Goal: Complete application form

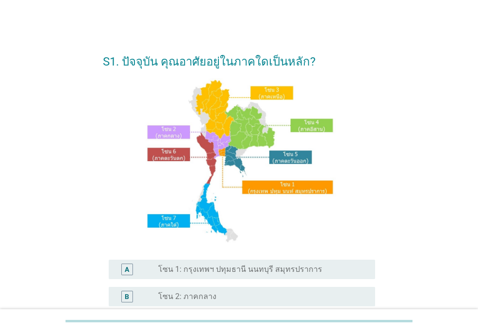
click at [405, 93] on div "S1. ปัจจุบัน คุณอาศัยอยู่ในภาคใดเป็นหลัก? A radio_button_unchecked โซน 1: กรุงเ…" at bounding box center [239, 272] width 432 height 474
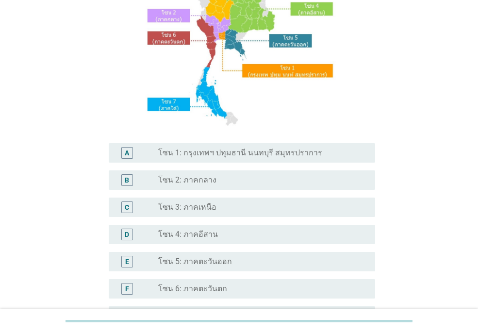
scroll to position [136, 0]
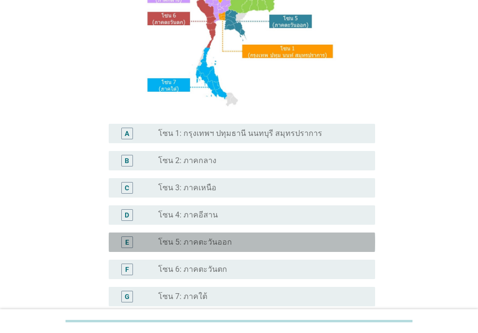
click at [235, 244] on div "radio_button_unchecked โซน 5: ภาคตะวันออก" at bounding box center [259, 243] width 202 height 10
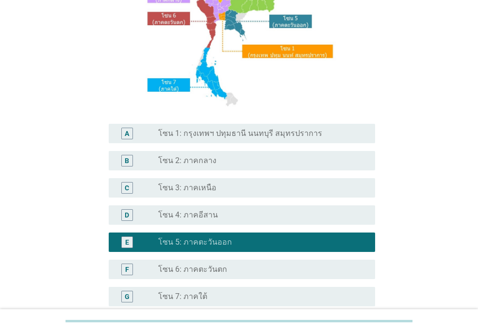
click at [409, 218] on div "S1. ปัจจุบัน คุณอาศัยอยู่ในภาคใดเป็นหลัก? A radio_button_unchecked โซน 1: กรุงเ…" at bounding box center [239, 136] width 432 height 474
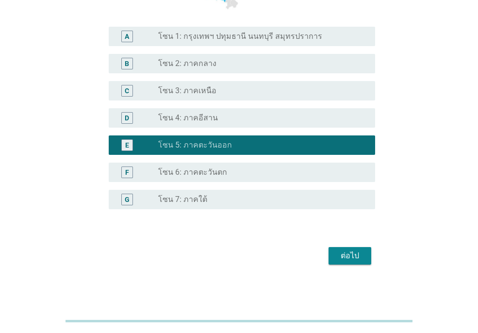
scroll to position [235, 0]
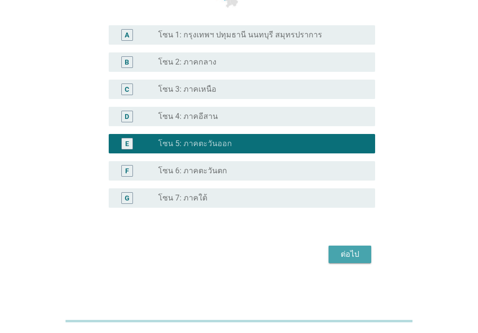
click at [352, 252] on div "ต่อไป" at bounding box center [350, 255] width 27 height 12
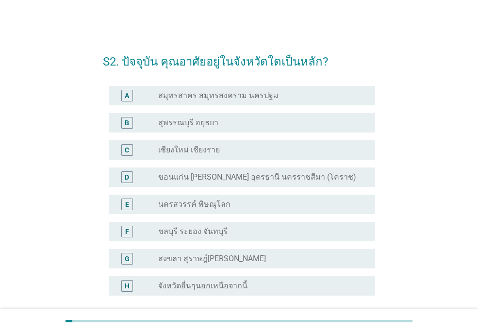
click at [424, 79] on div "S2. ปัจจุบัน คุณอาศัยอยู่ในจังหวัดใดเป็นหลัก? A radio_button_unchecked สมุทรสาค…" at bounding box center [239, 198] width 432 height 326
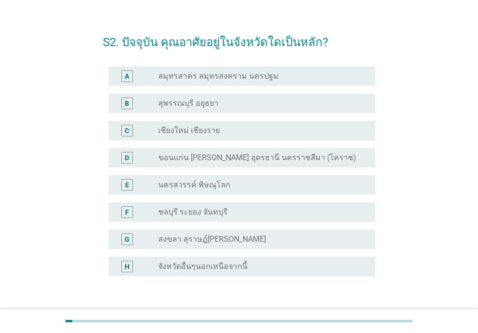
click at [252, 211] on div "radio_button_unchecked ชลบุรี ระยอง จันทบุรี" at bounding box center [259, 212] width 202 height 10
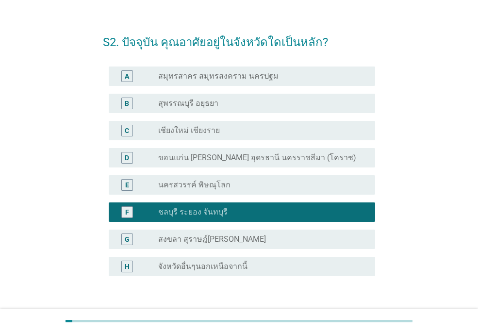
click at [431, 165] on div "S2. ปัจจุบัน คุณอาศัยอยู่ในจังหวัดใดเป็นหลัก? A radio_button_unchecked สมุทรสาค…" at bounding box center [239, 179] width 432 height 326
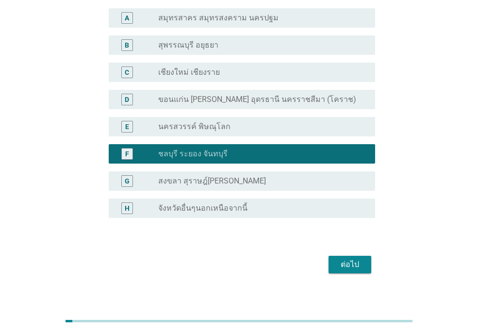
scroll to position [87, 0]
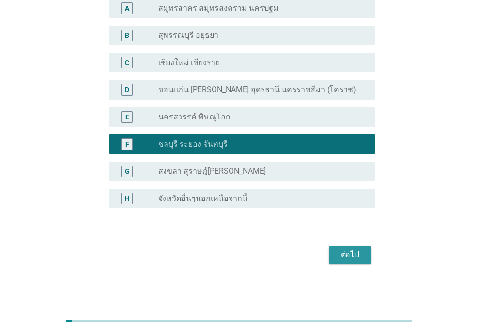
click at [362, 251] on button "ต่อไป" at bounding box center [350, 254] width 43 height 17
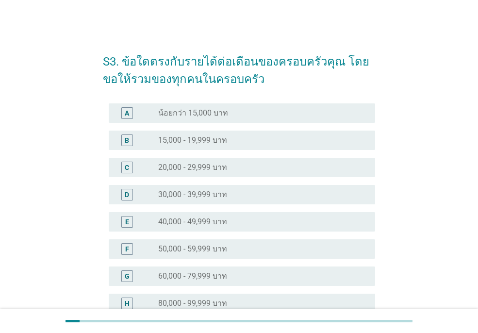
click at [227, 167] on label "20,000 - 29,999 บาท" at bounding box center [192, 168] width 69 height 10
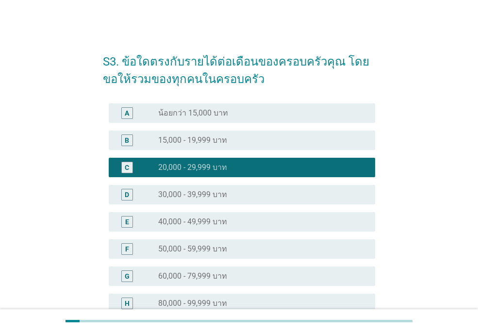
click at [414, 172] on div "S3. ข้อใดตรงกับรายได้ต่อเดือนของครอบครัวคุณ โดยขอให้รวมของทุกคนในครอบครัว A rad…" at bounding box center [239, 248] width 432 height 426
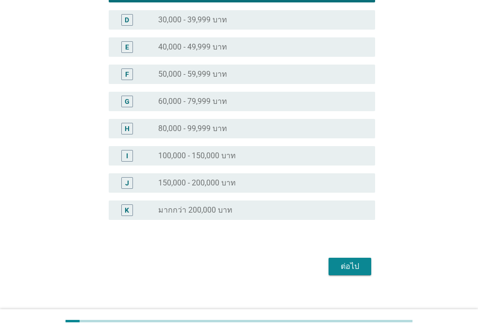
scroll to position [187, 0]
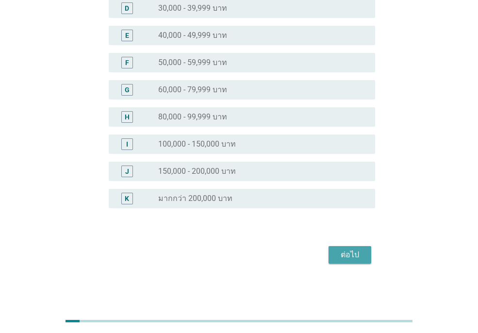
click at [349, 250] on div "ต่อไป" at bounding box center [350, 255] width 27 height 12
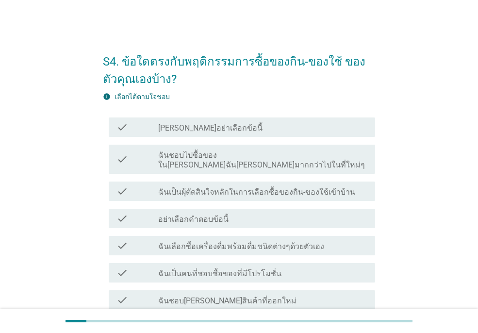
click at [421, 167] on div "S4. ข้อใดตรงกับพฤติกรรมการซื้อของกิน-ของใช้ ของตัวคุณเองบ้าง? info เลือกได้ตามใ…" at bounding box center [239, 213] width 432 height 356
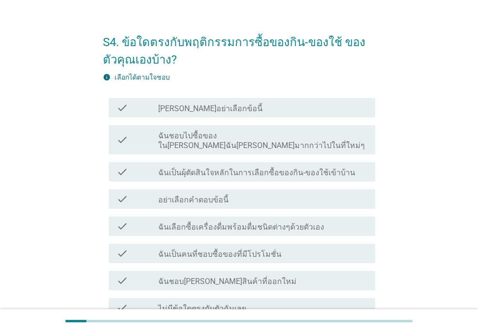
scroll to position [39, 0]
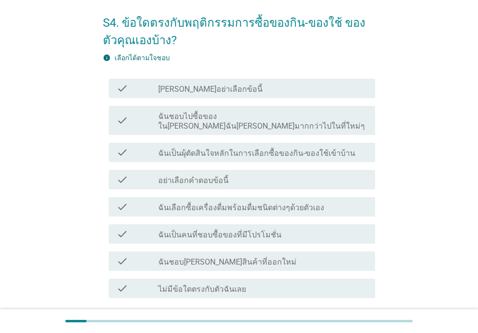
click at [291, 149] on label "ฉันเป็นผุ้ตัดสินใจหลักในการเลือกซื้อของกิน-ของใช้เข้าบ้าน" at bounding box center [256, 154] width 197 height 10
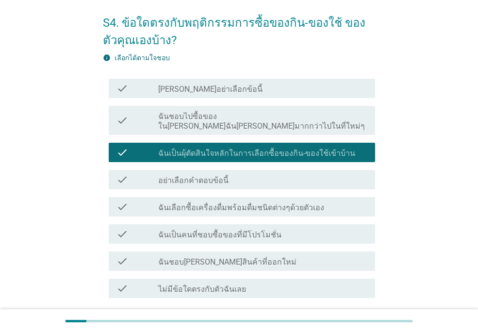
click at [312, 203] on label "ฉันเลือกซื้อเครื่องดื่มพร้อมดื่มชนิดต่างๆด้วยตัวเอง" at bounding box center [241, 208] width 166 height 10
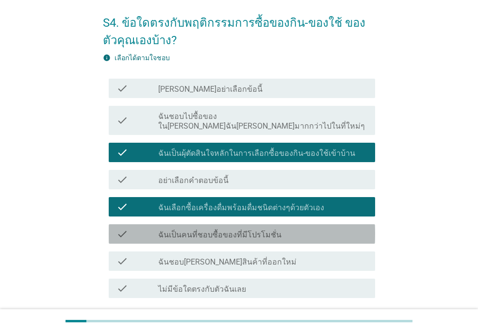
click at [280, 228] on div "check_box_outline_blank ฉันเป็นคนที่ชอบซื้อของที่มีโปรโมชั่น" at bounding box center [262, 234] width 209 height 12
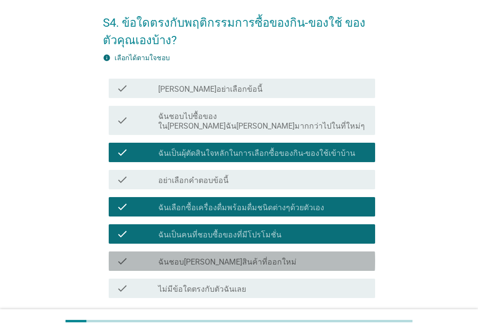
click at [272, 259] on div "check check_box_outline_blank ฉันชอบ[PERSON_NAME]สินค้าที่ออกใหม่" at bounding box center [242, 261] width 267 height 19
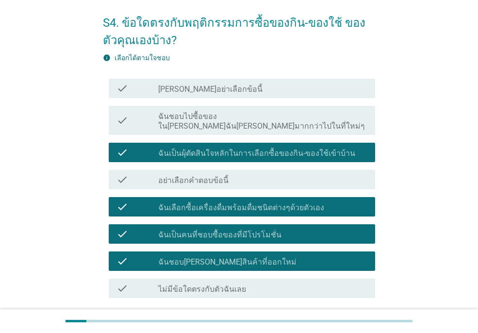
click at [425, 221] on div "S4. ข้อใดตรงกับพฤติกรรมการซื้อของกิน-ของใช้ ของตัวคุณเองบ้าง? info เลือกได้ตามใ…" at bounding box center [239, 175] width 432 height 356
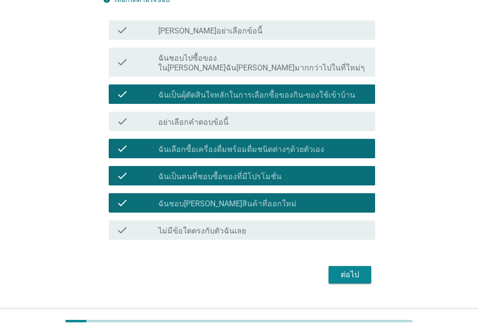
scroll to position [107, 0]
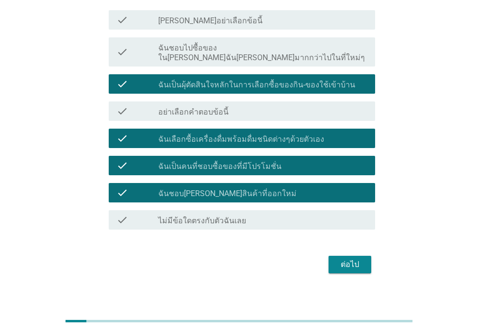
click at [342, 259] on div "ต่อไป" at bounding box center [350, 265] width 27 height 12
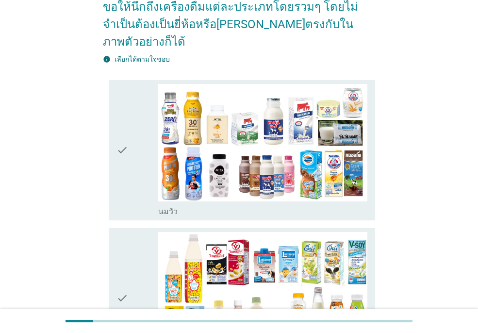
scroll to position [0, 0]
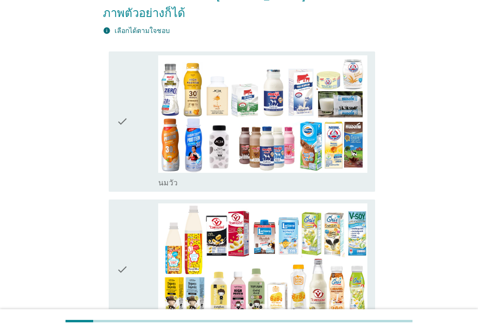
scroll to position [155, 0]
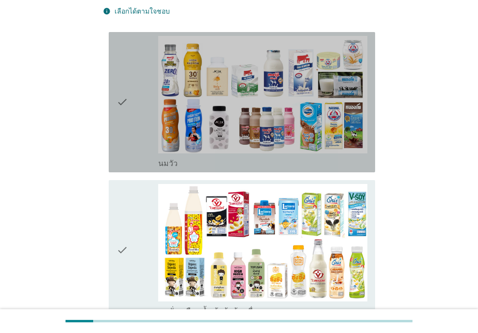
click at [146, 110] on div "check" at bounding box center [138, 102] width 42 height 133
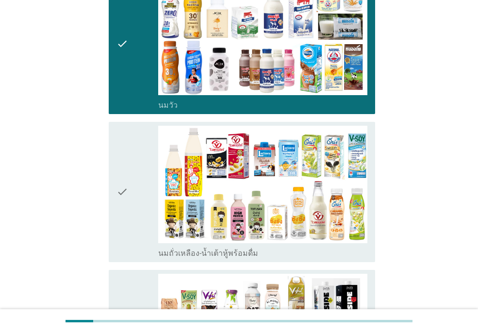
click at [121, 184] on icon "check" at bounding box center [123, 192] width 12 height 133
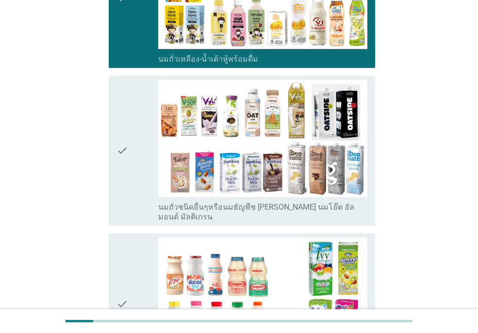
click at [135, 155] on div "check" at bounding box center [138, 151] width 42 height 142
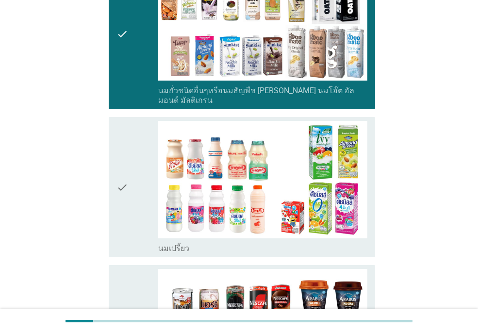
click at [141, 160] on div "check" at bounding box center [138, 187] width 42 height 133
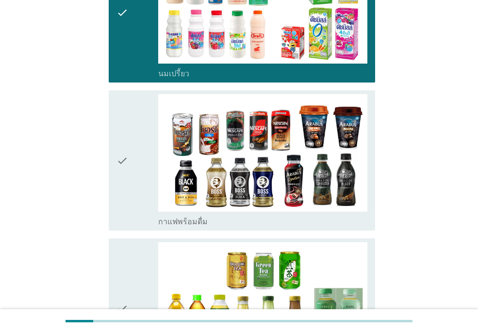
click at [140, 164] on div "check" at bounding box center [138, 160] width 42 height 133
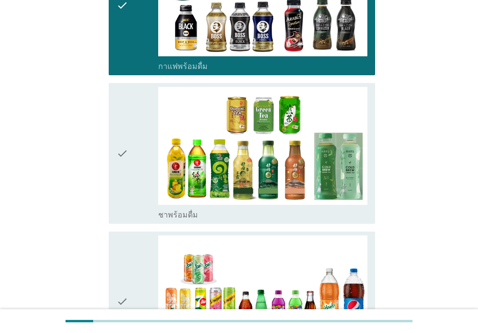
click at [136, 153] on div "check" at bounding box center [138, 153] width 42 height 133
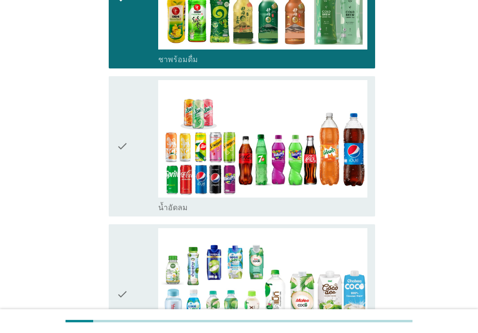
click at [136, 153] on div "check" at bounding box center [138, 146] width 42 height 133
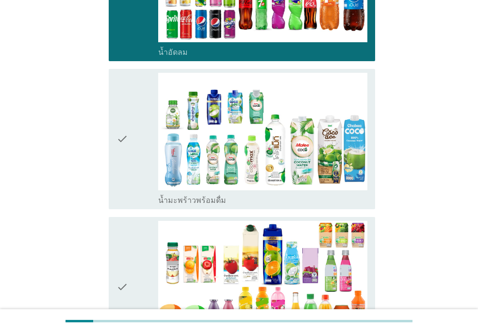
scroll to position [1205, 0]
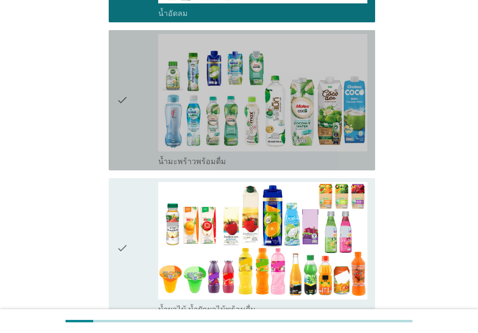
click at [118, 71] on icon "check" at bounding box center [123, 100] width 12 height 133
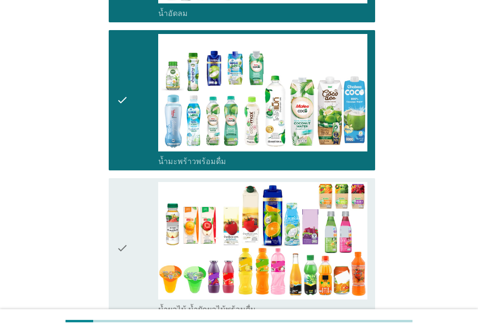
click at [128, 229] on icon "check" at bounding box center [123, 248] width 12 height 133
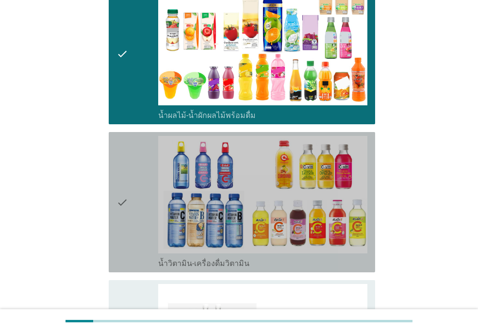
click at [134, 206] on div "check" at bounding box center [138, 202] width 42 height 133
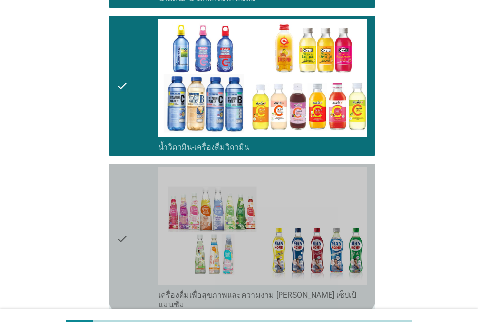
click at [134, 206] on div "check" at bounding box center [138, 239] width 42 height 142
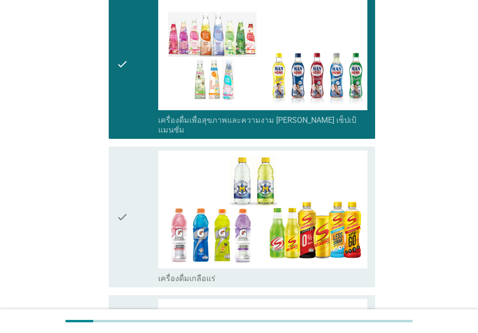
click at [134, 206] on div "check" at bounding box center [138, 217] width 42 height 133
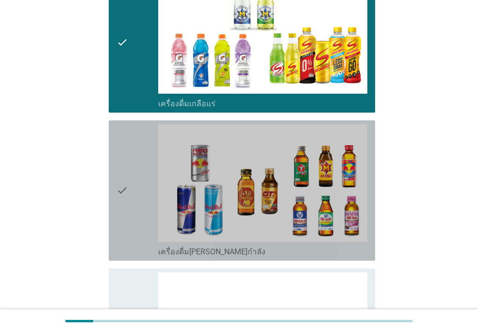
click at [134, 206] on div "check" at bounding box center [138, 190] width 42 height 133
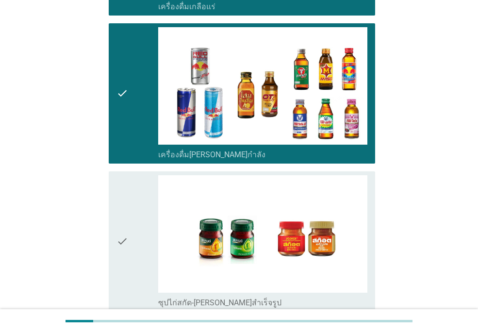
click at [134, 206] on div "check" at bounding box center [138, 241] width 42 height 133
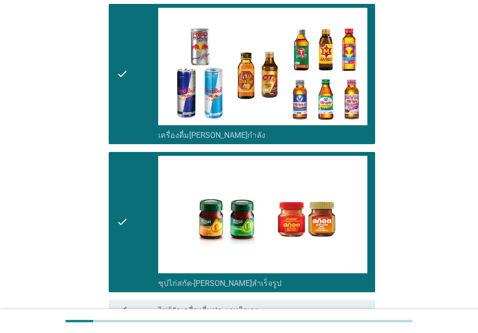
scroll to position [2044, 0]
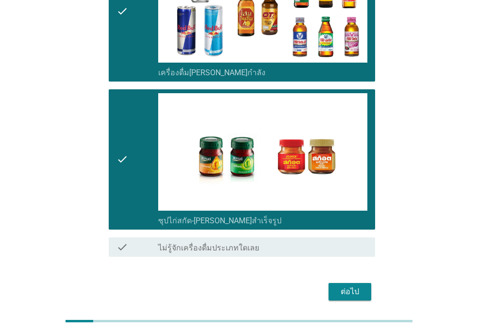
click at [354, 286] on div "ต่อไป" at bounding box center [350, 292] width 27 height 12
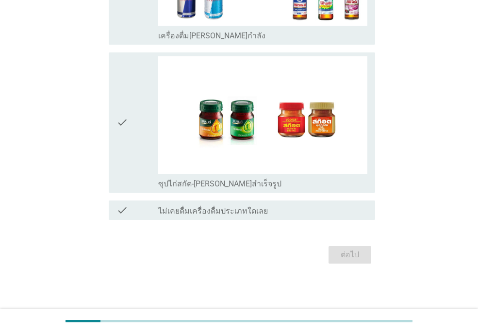
scroll to position [0, 0]
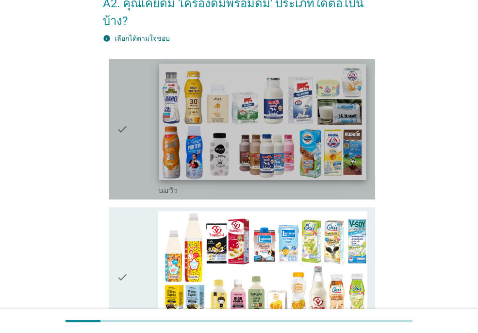
click at [335, 106] on img at bounding box center [262, 122] width 207 height 117
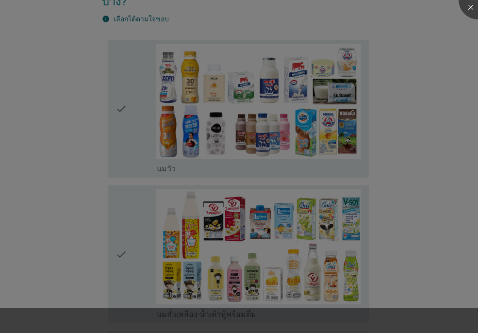
scroll to position [97, 0]
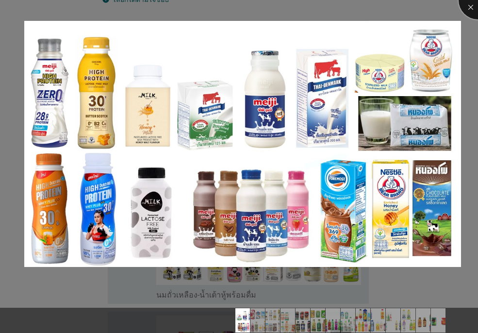
click at [471, 5] on div at bounding box center [478, 0] width 39 height 39
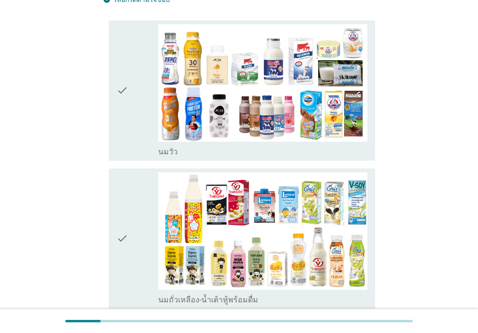
click at [144, 104] on div "check" at bounding box center [138, 90] width 42 height 133
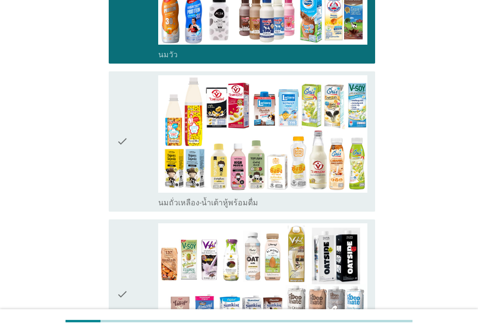
scroll to position [214, 0]
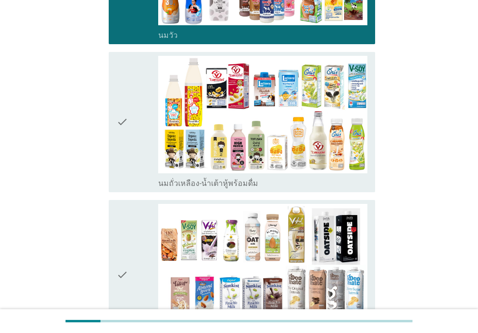
click at [142, 137] on div "check" at bounding box center [138, 122] width 42 height 133
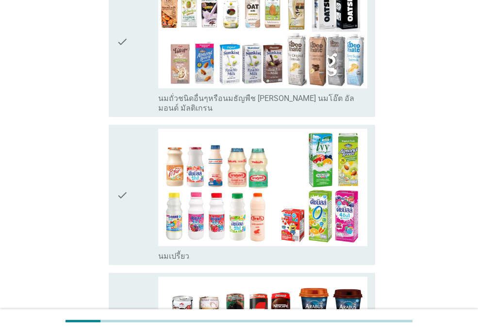
click at [130, 151] on div "check" at bounding box center [138, 195] width 42 height 133
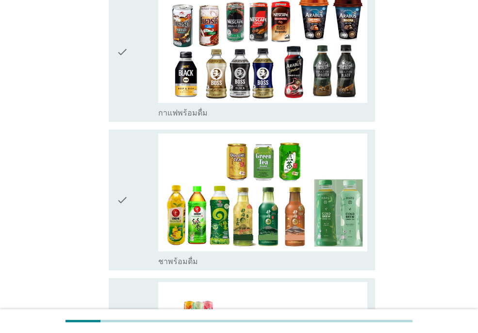
click at [132, 148] on div "check" at bounding box center [138, 200] width 42 height 133
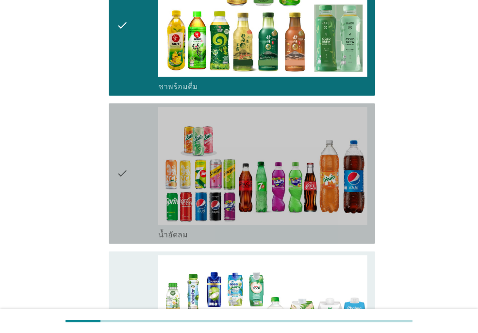
click at [134, 122] on div "check" at bounding box center [138, 173] width 42 height 133
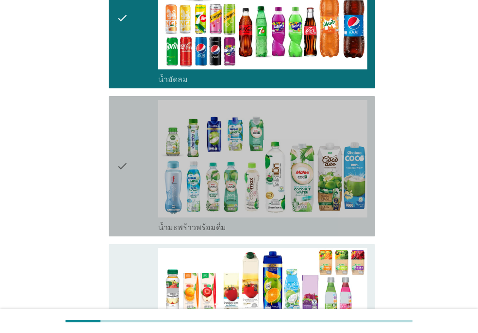
click at [125, 124] on icon "check" at bounding box center [123, 166] width 12 height 133
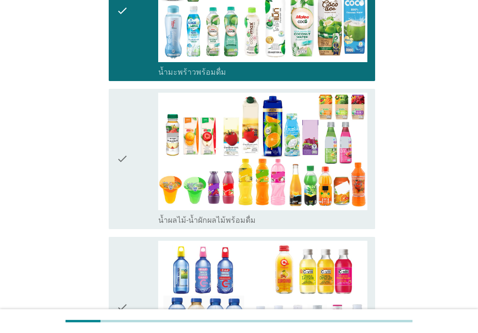
scroll to position [1243, 0]
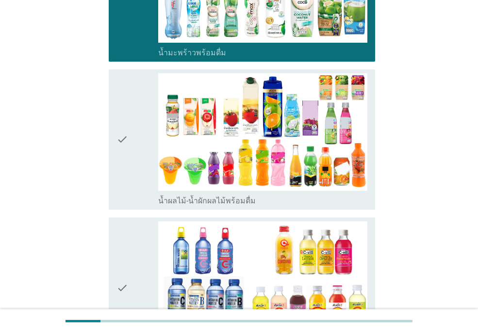
click at [124, 73] on icon "check" at bounding box center [123, 139] width 12 height 133
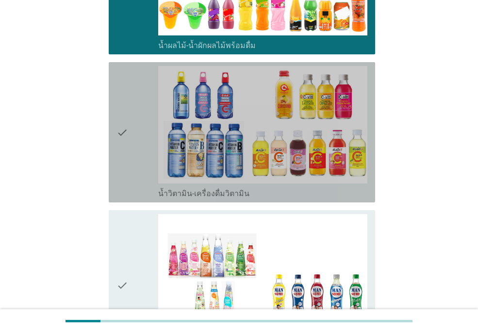
click at [124, 85] on icon "check" at bounding box center [123, 132] width 12 height 133
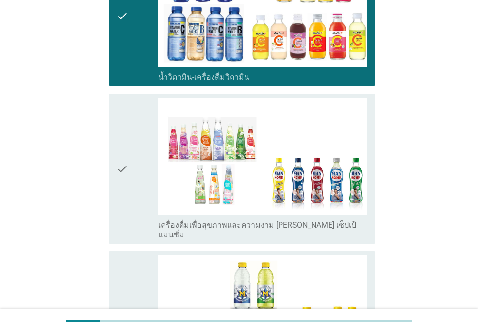
click at [129, 127] on div "check" at bounding box center [138, 169] width 42 height 142
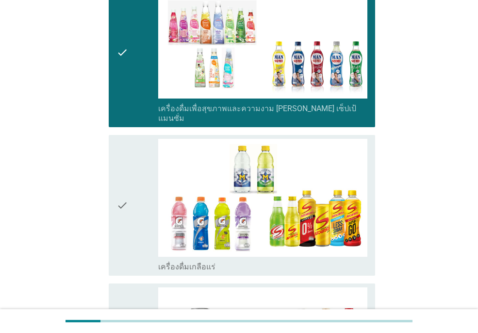
click at [127, 150] on icon "check" at bounding box center [123, 205] width 12 height 133
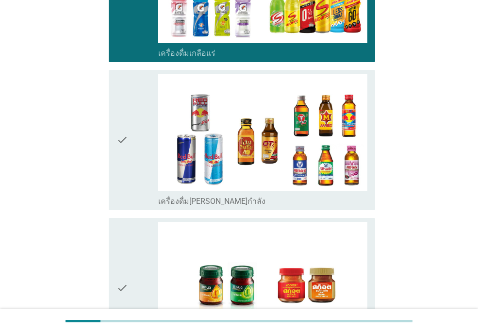
scroll to position [1904, 0]
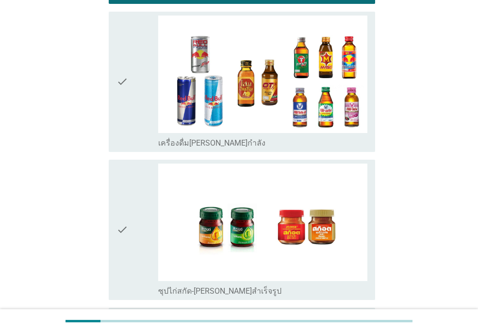
click at [128, 99] on icon "check" at bounding box center [123, 82] width 12 height 133
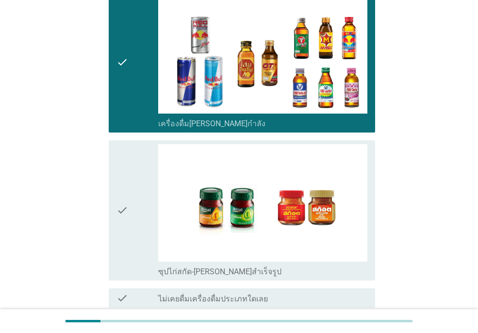
scroll to position [1975, 0]
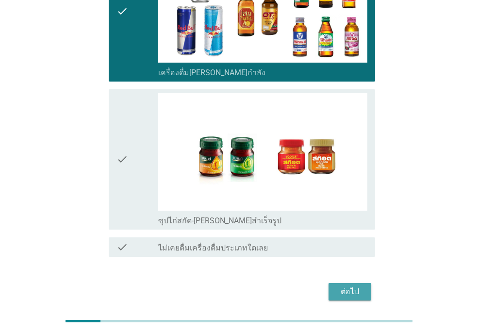
click at [355, 286] on div "ต่อไป" at bounding box center [350, 292] width 27 height 12
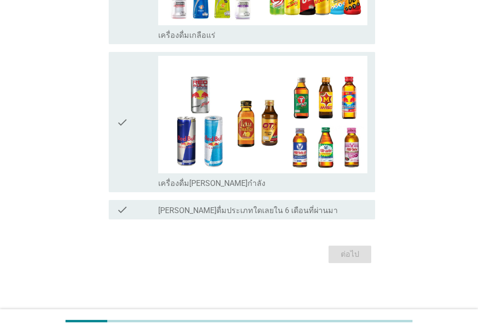
scroll to position [0, 0]
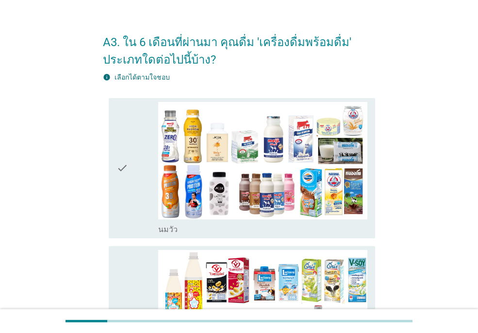
scroll to position [39, 0]
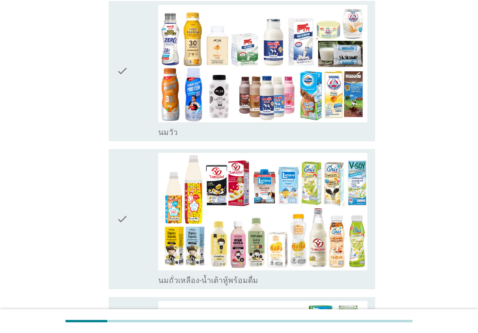
click at [149, 104] on div "check" at bounding box center [138, 71] width 42 height 133
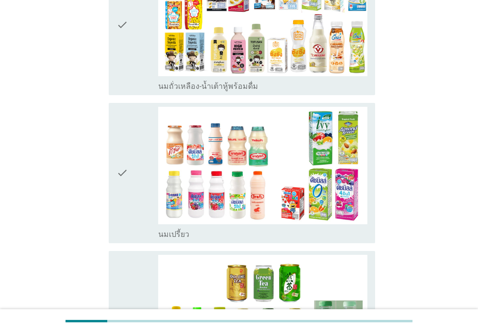
click at [133, 140] on div "check" at bounding box center [138, 173] width 42 height 133
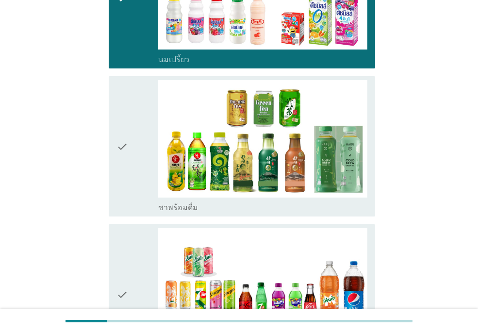
click at [135, 142] on div "check" at bounding box center [138, 146] width 42 height 133
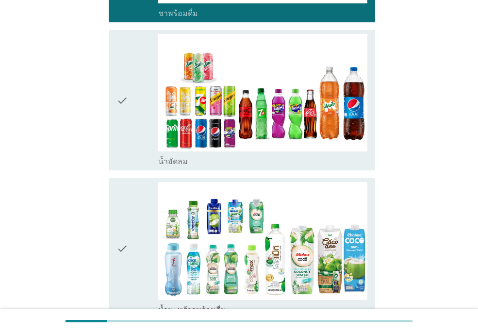
click at [135, 125] on div "check" at bounding box center [138, 100] width 42 height 133
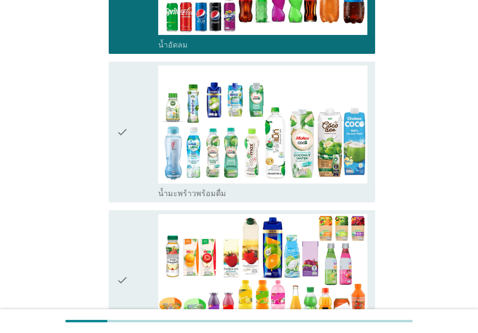
click at [133, 117] on div "check" at bounding box center [138, 132] width 42 height 133
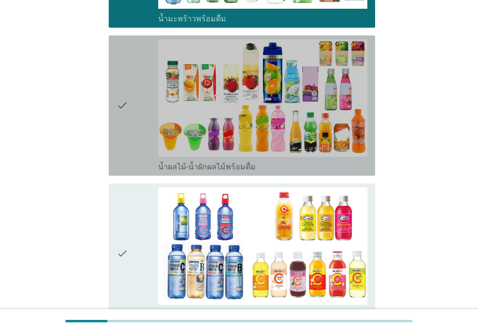
click at [136, 123] on div "check" at bounding box center [138, 105] width 42 height 133
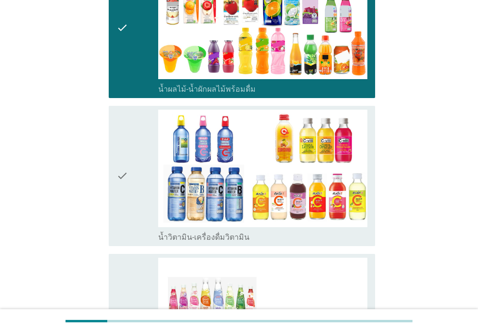
click at [136, 149] on div "check" at bounding box center [138, 176] width 42 height 133
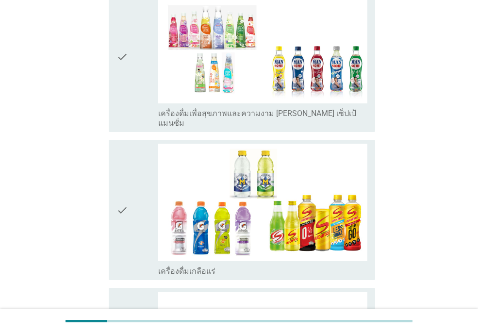
scroll to position [1341, 0]
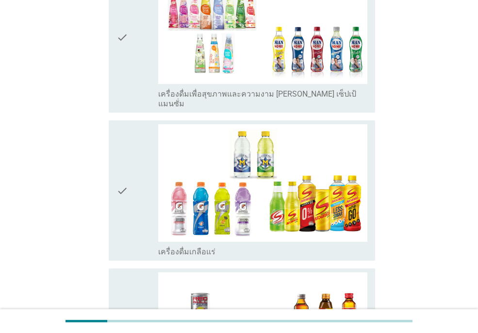
click at [131, 75] on div "check" at bounding box center [138, 37] width 42 height 142
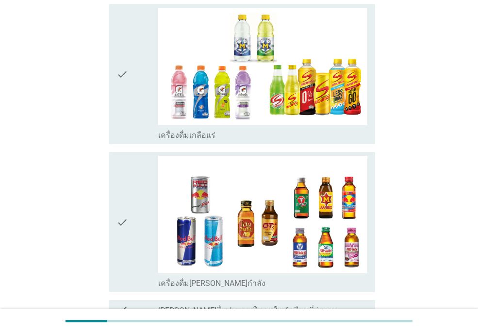
click at [136, 60] on div "check" at bounding box center [138, 74] width 42 height 133
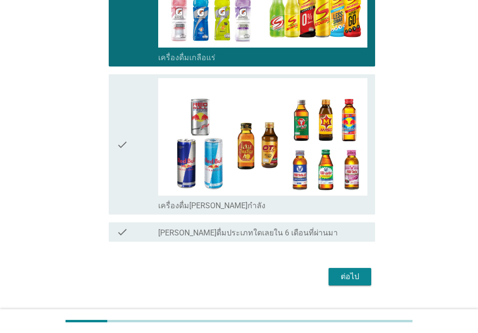
scroll to position [1548, 0]
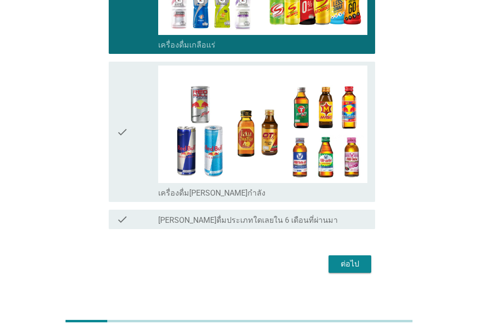
click at [353, 258] on div "ต่อไป" at bounding box center [350, 264] width 27 height 12
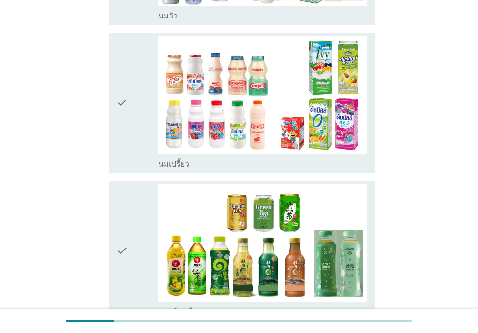
click at [131, 131] on div "check" at bounding box center [138, 102] width 42 height 133
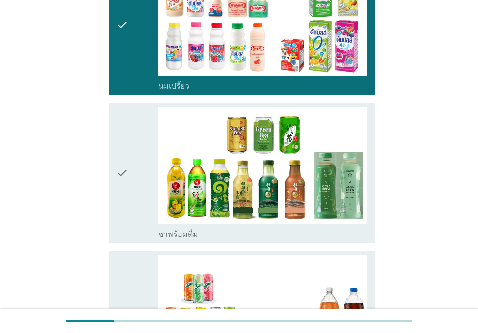
click at [139, 156] on div "check" at bounding box center [138, 173] width 42 height 133
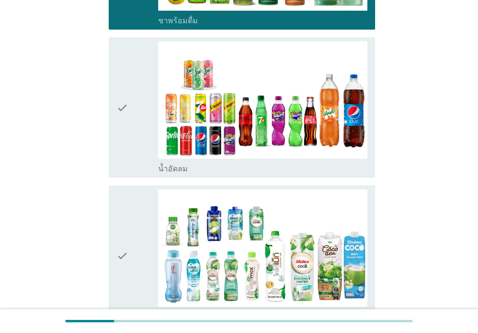
click at [139, 154] on div "check" at bounding box center [138, 107] width 42 height 133
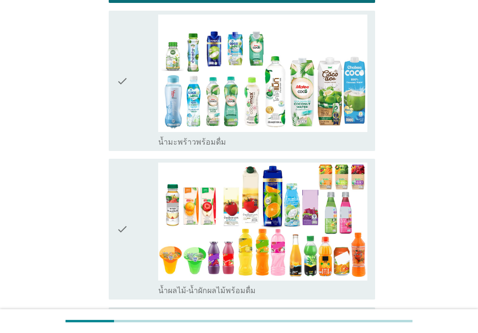
scroll to position [719, 0]
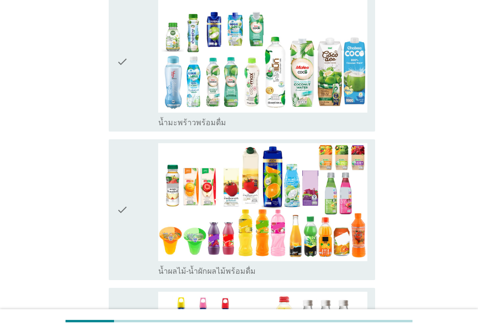
click at [139, 154] on div "check" at bounding box center [138, 209] width 42 height 133
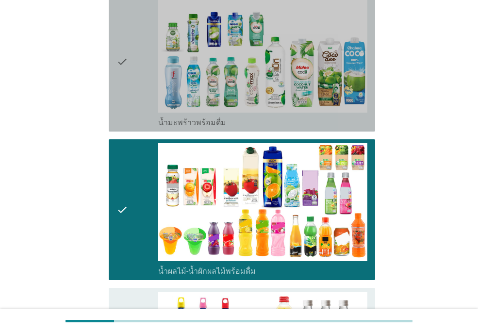
click at [141, 95] on div "check" at bounding box center [138, 61] width 42 height 133
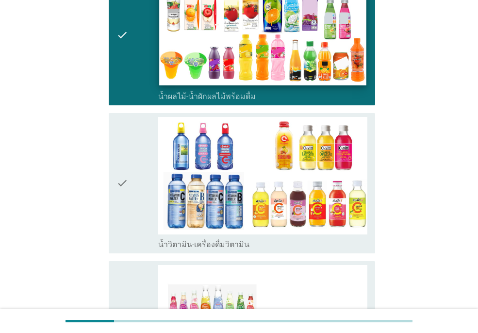
scroll to position [1010, 0]
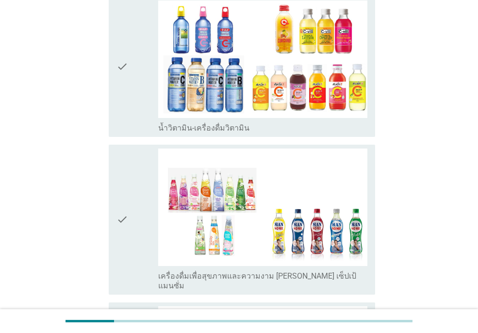
click at [146, 94] on div "check" at bounding box center [138, 66] width 42 height 133
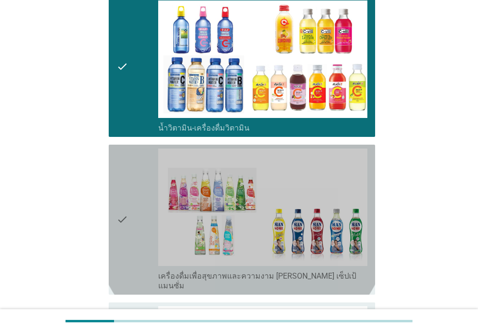
click at [150, 183] on div "check" at bounding box center [138, 220] width 42 height 142
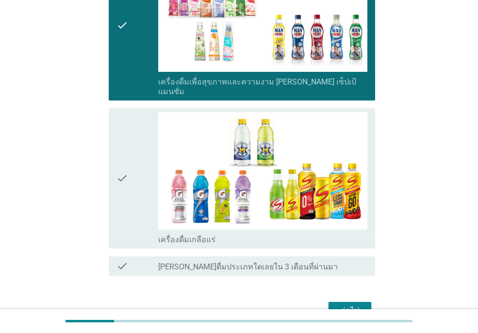
scroll to position [1224, 0]
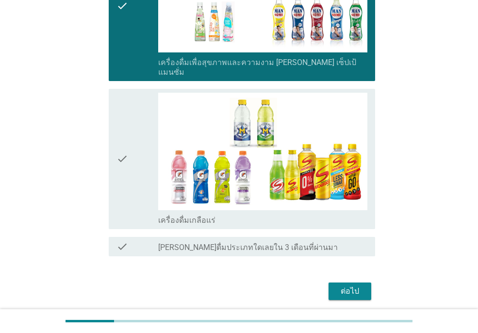
click at [136, 187] on div "check" at bounding box center [138, 159] width 42 height 133
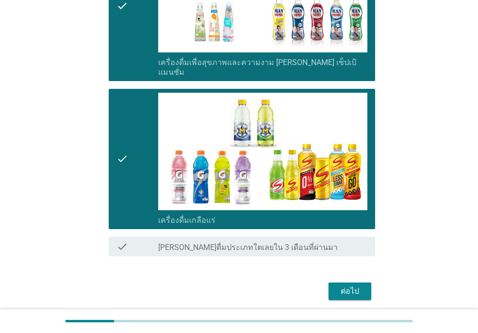
click at [346, 286] on div "ต่อไป" at bounding box center [350, 292] width 27 height 12
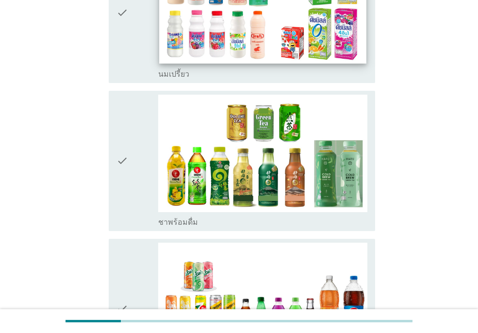
scroll to position [272, 0]
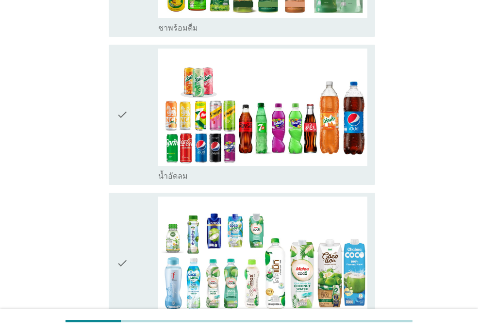
click at [134, 147] on div "check" at bounding box center [138, 115] width 42 height 133
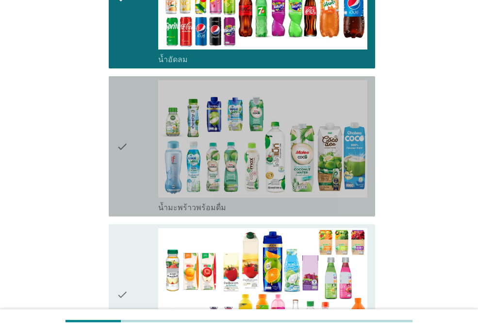
click at [138, 189] on div "check" at bounding box center [138, 146] width 42 height 133
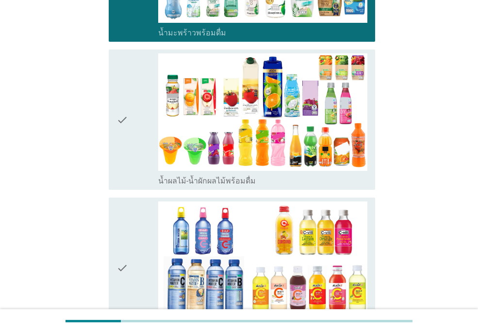
click at [135, 167] on div "check" at bounding box center [138, 119] width 42 height 133
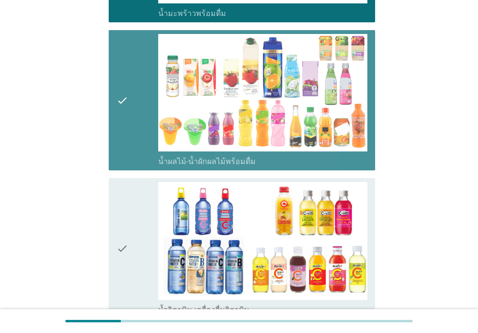
click at [133, 216] on div "check" at bounding box center [138, 248] width 42 height 133
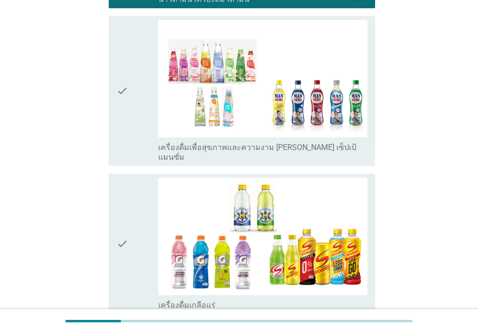
scroll to position [1030, 0]
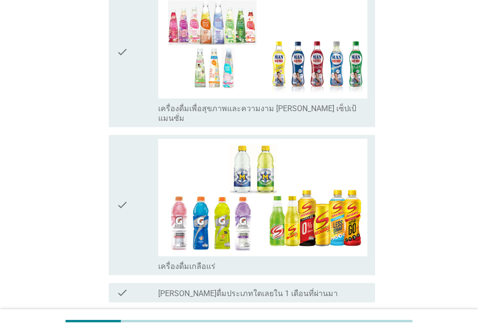
click at [128, 159] on icon "check" at bounding box center [123, 205] width 12 height 133
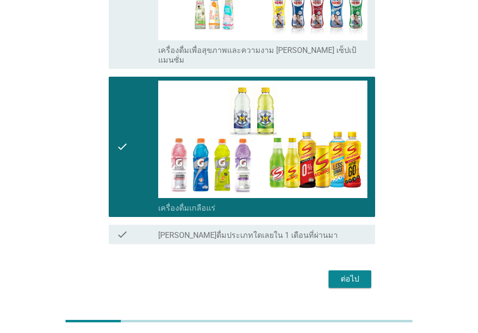
scroll to position [1103, 0]
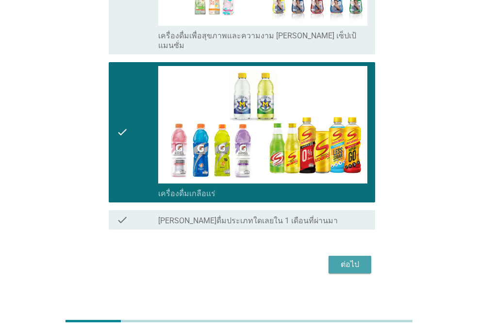
click at [347, 259] on div "ต่อไป" at bounding box center [350, 265] width 27 height 12
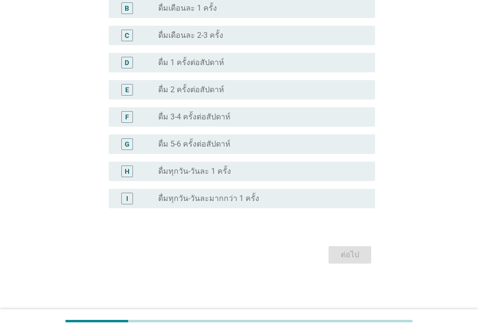
scroll to position [0, 0]
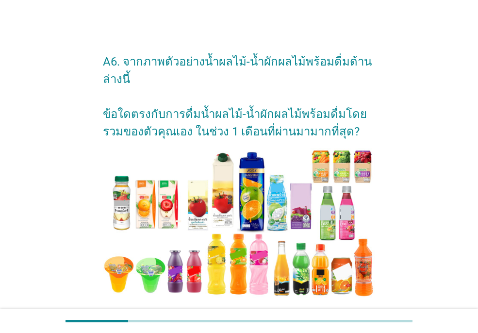
click at [410, 98] on div "A6. จากภาพตัวอย่างน้ำผลไม้-น้ำผักผลไม้พร้อมดื่มด้านล่างนี้ ข้อใดตรงกับการดื่มน้…" at bounding box center [239, 327] width 432 height 584
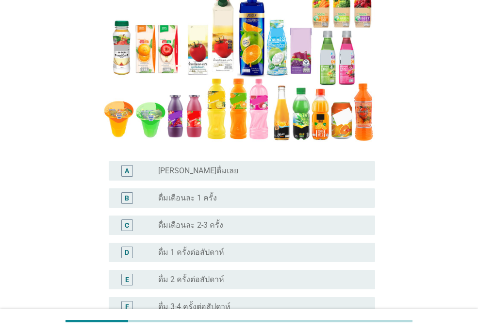
scroll to position [175, 0]
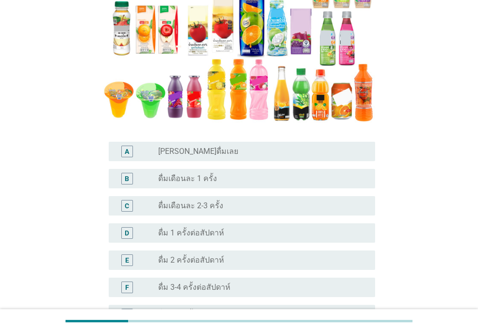
click at [257, 260] on div "radio_button_unchecked ดื่ม 2 ครั้งต่อสัปดาห์" at bounding box center [259, 260] width 202 height 10
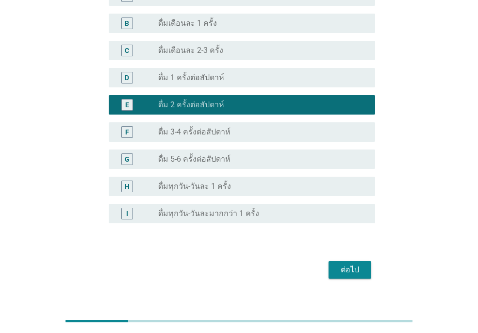
scroll to position [345, 0]
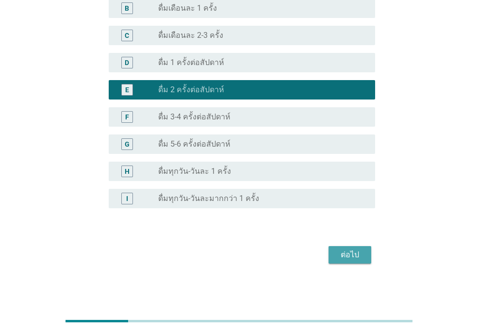
click at [358, 251] on div "ต่อไป" at bounding box center [350, 255] width 27 height 12
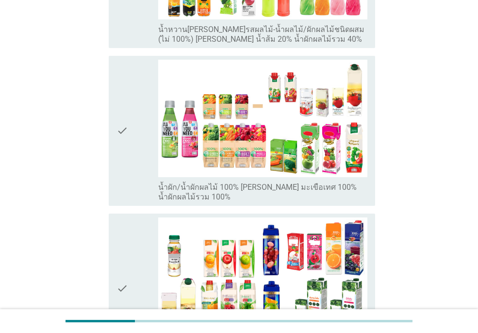
scroll to position [291, 0]
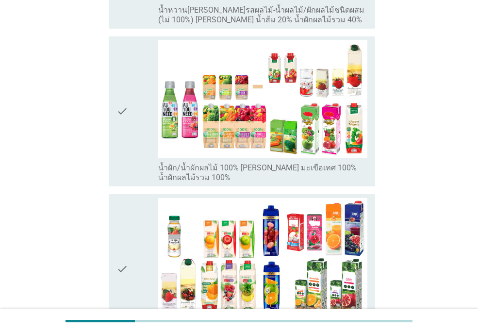
click at [139, 129] on div "check" at bounding box center [138, 111] width 42 height 142
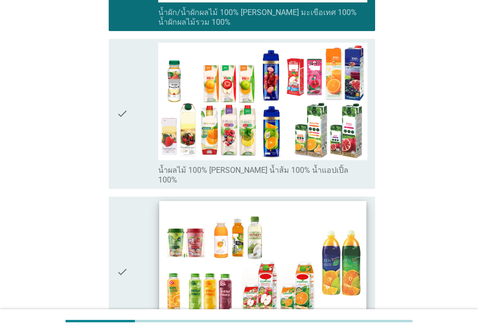
scroll to position [505, 0]
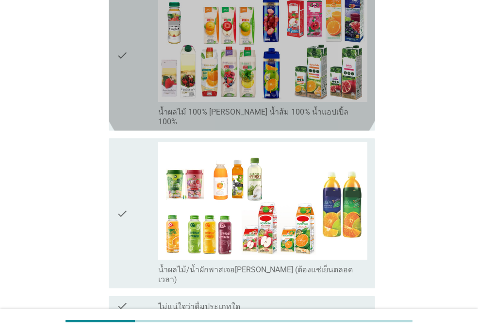
click at [127, 67] on icon "check" at bounding box center [123, 55] width 12 height 142
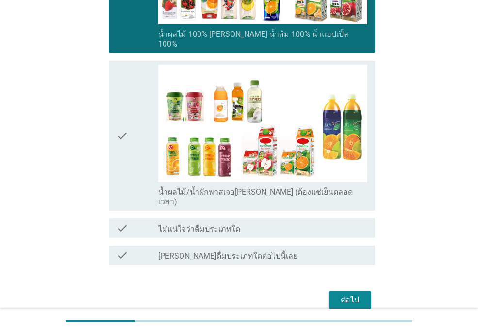
scroll to position [592, 0]
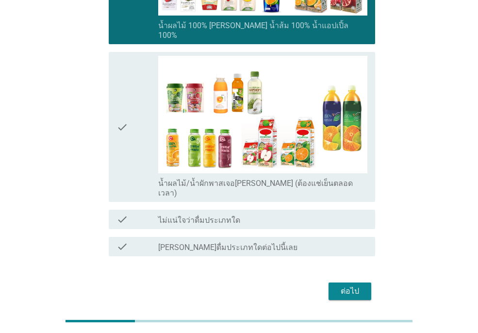
click at [350, 286] on div "ต่อไป" at bounding box center [350, 292] width 27 height 12
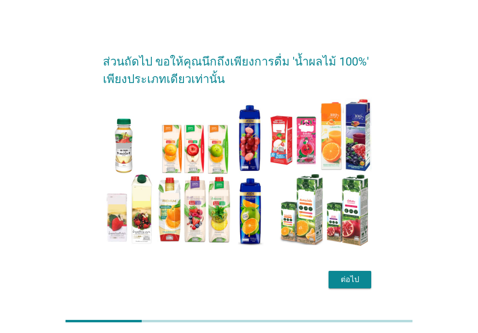
click at [349, 276] on div "ต่อไป" at bounding box center [350, 280] width 27 height 12
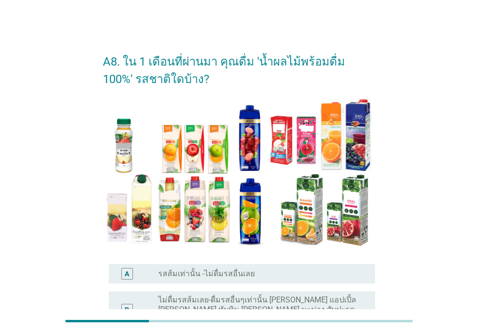
click at [452, 149] on div "A8. ใน 1 เดือนที่ผ่านมา คุณดื่ม 'น้ำผลไม้พร้อมดื่ม 100%' รสชาติใดบ้าง? A radio_…" at bounding box center [239, 228] width 432 height 386
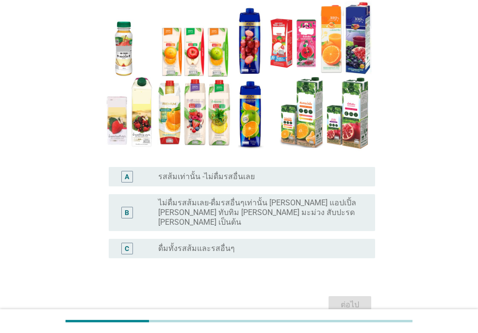
scroll to position [117, 0]
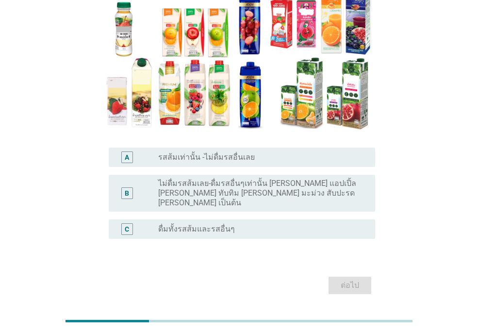
click at [208, 224] on label "ดื่มทั้งรสส้มและรสอื่นๆ" at bounding box center [196, 229] width 77 height 10
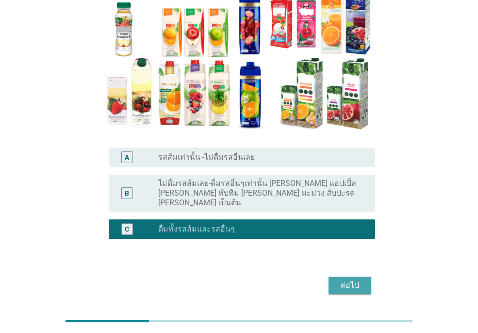
click at [342, 280] on div "ต่อไป" at bounding box center [350, 286] width 27 height 12
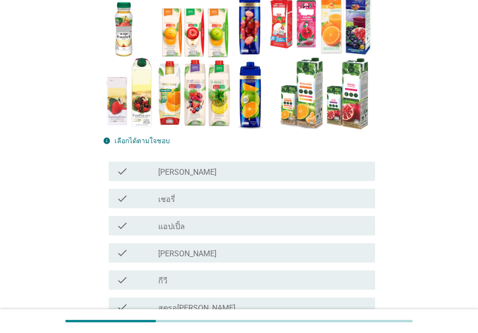
scroll to position [0, 0]
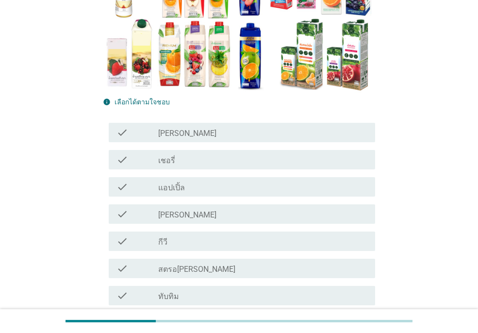
scroll to position [175, 0]
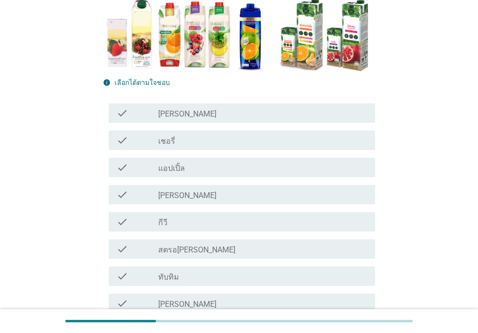
click at [283, 169] on div "check_box_outline_blank แอปเปิ้ล" at bounding box center [262, 168] width 209 height 12
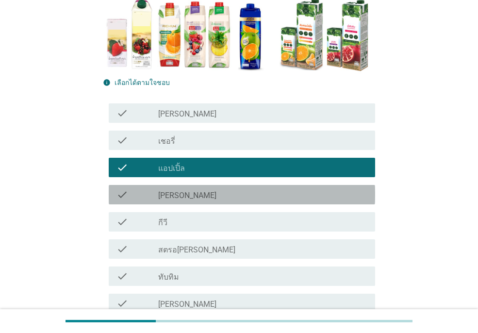
click at [274, 191] on div "check_box_outline_blank [PERSON_NAME]" at bounding box center [262, 195] width 209 height 12
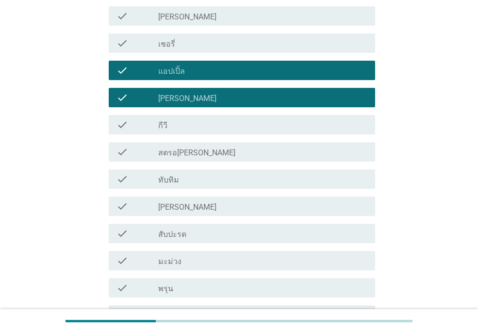
scroll to position [291, 0]
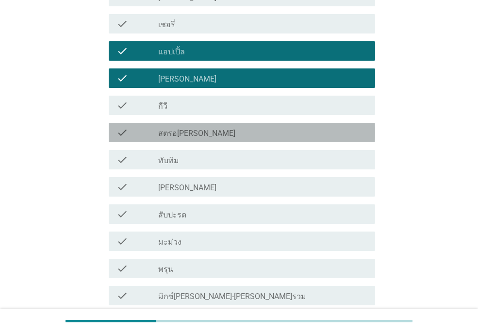
click at [239, 135] on div "check_box_outline_blank สตรอ[PERSON_NAME]" at bounding box center [262, 133] width 209 height 12
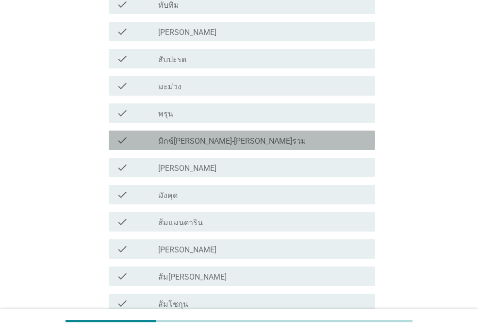
click at [248, 149] on div "check check_box_outline_blank มิกซ์[PERSON_NAME]-[PERSON_NAME]รวม" at bounding box center [242, 140] width 267 height 19
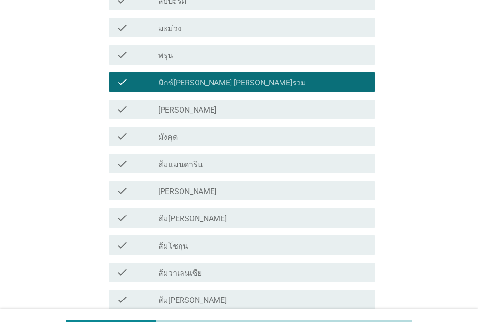
scroll to position [525, 0]
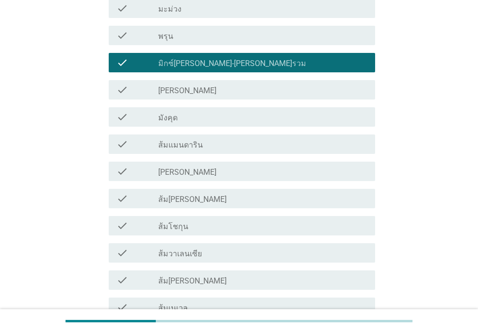
click at [249, 148] on div "check_box_outline_blank ส้มแมนดาริน" at bounding box center [262, 144] width 209 height 12
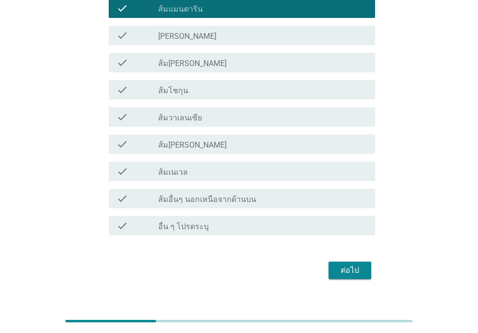
scroll to position [676, 0]
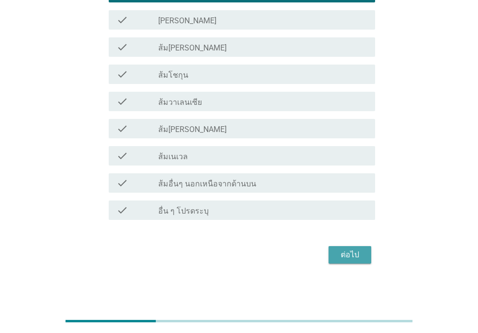
click at [359, 258] on div "ต่อไป" at bounding box center [350, 255] width 27 height 12
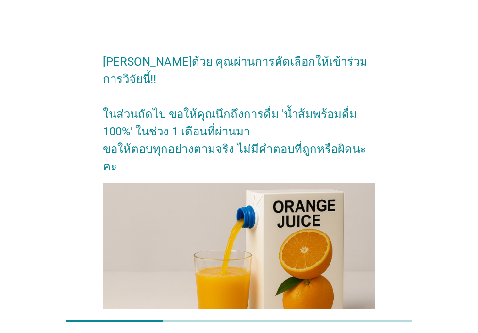
click at [431, 148] on div "[PERSON_NAME]ด้วย คุณผ่านการคัดเลือกให้เข้าร่วมการวิจัยนี้!! ในส่วนถัดไป ขอให้ค…" at bounding box center [239, 210] width 432 height 351
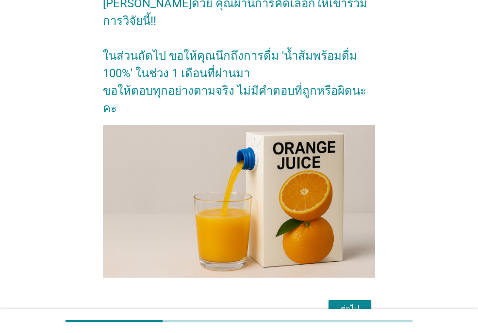
scroll to position [77, 0]
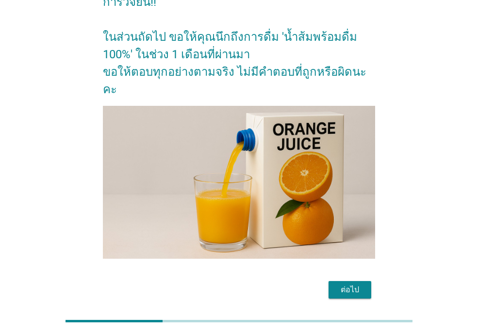
click at [351, 284] on div "ต่อไป" at bounding box center [350, 290] width 27 height 12
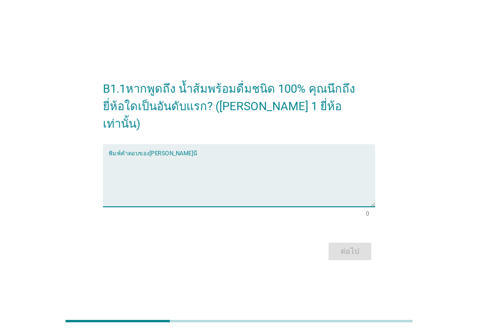
click at [191, 182] on textarea "พิมพ์คำตอบของคุณ ที่นี่" at bounding box center [242, 181] width 267 height 51
type textarea "malee"
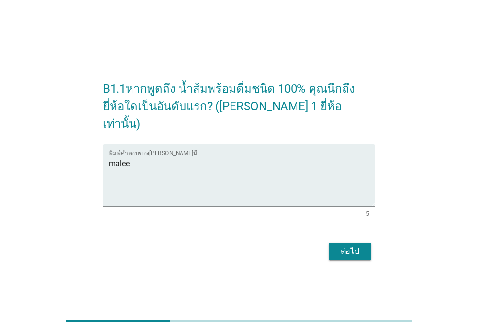
click at [354, 246] on div "ต่อไป" at bounding box center [350, 252] width 27 height 12
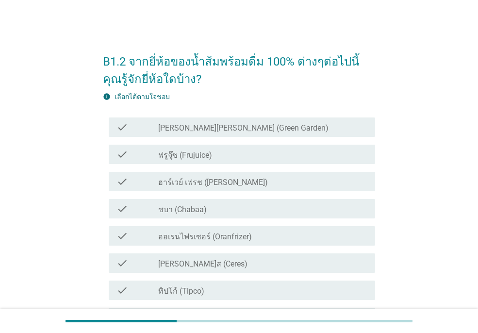
click at [433, 97] on div "B1.2 จากยี่ห้อของน้ำส้มพร้อมดื่ม 100% ต่างๆต่อไปนี้ คุณรู้จักยี่ห้อใดบ้าง? info…" at bounding box center [239, 235] width 432 height 401
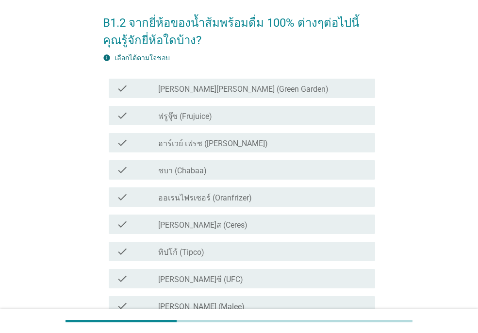
scroll to position [58, 0]
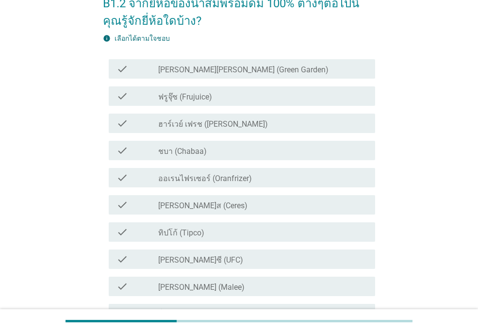
click at [205, 291] on div "check_box_outline_blank [PERSON_NAME] (Malee)" at bounding box center [262, 287] width 209 height 12
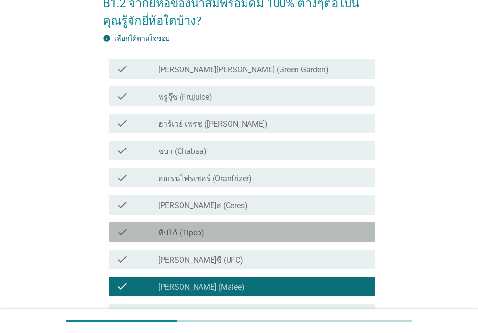
click at [209, 230] on div "check_box_outline_blank ทิปโก้ (Tipco)" at bounding box center [262, 232] width 209 height 12
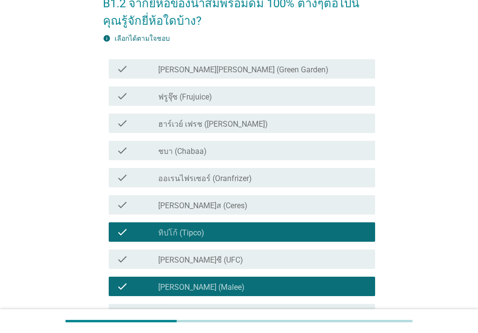
scroll to position [39, 0]
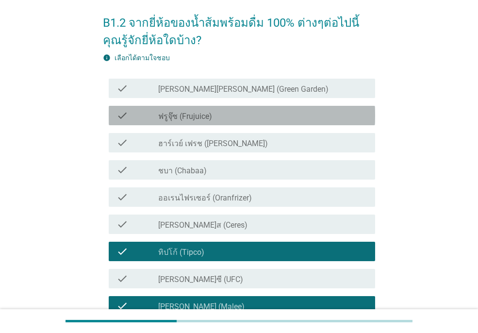
click at [211, 115] on label "ฟรูจุ๊ซ (Frujuice)" at bounding box center [185, 117] width 54 height 10
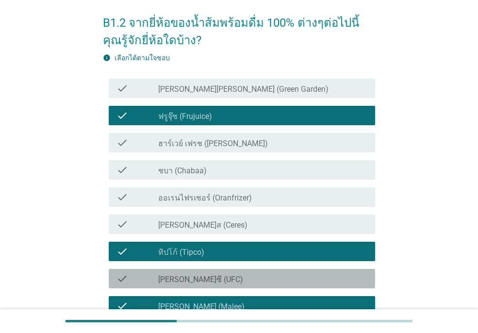
click at [215, 277] on div "check_box_outline_blank [PERSON_NAME]ซี (UFC)" at bounding box center [262, 279] width 209 height 12
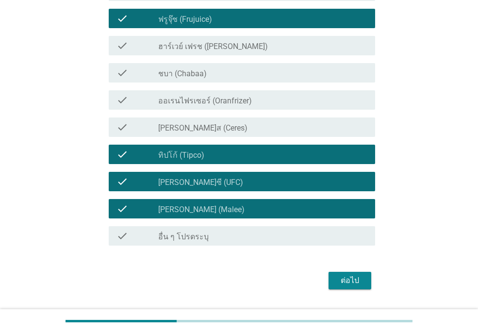
scroll to position [155, 0]
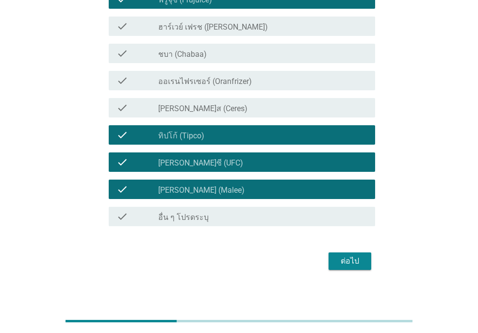
click at [343, 256] on div "ต่อไป" at bounding box center [350, 261] width 27 height 12
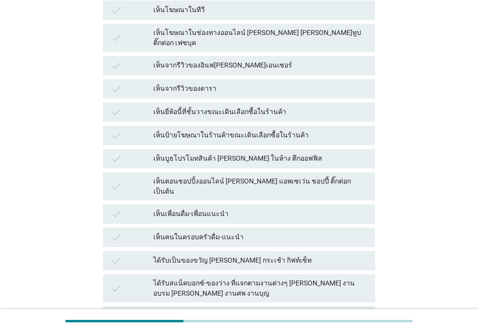
scroll to position [0, 0]
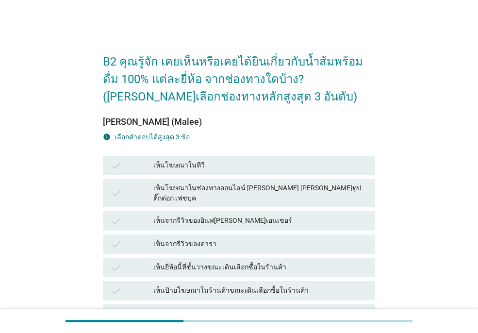
click at [393, 121] on div "B2 คุณรู้จัก เคยเห็นหรือเคยได้ยินเกี่ยวกับน้ำส้มพร้อมดื่ม 100% แต่ละยี่ห้อ จากช…" at bounding box center [239, 288] width 432 height 507
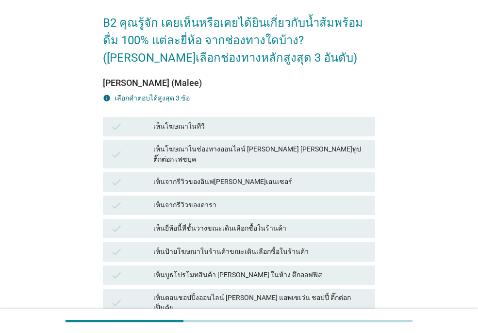
scroll to position [58, 0]
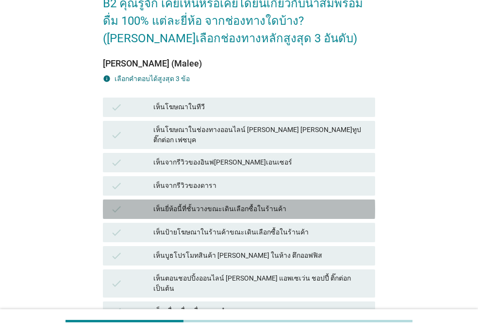
click at [278, 204] on div "เห็นยี่ห้อนี้ที่ชั้นวางขณะเดินเลือกซื้อในร้านค้า" at bounding box center [260, 210] width 214 height 12
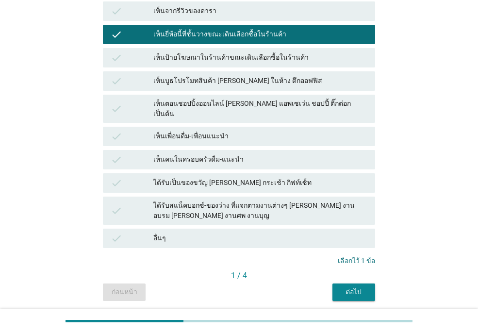
scroll to position [250, 0]
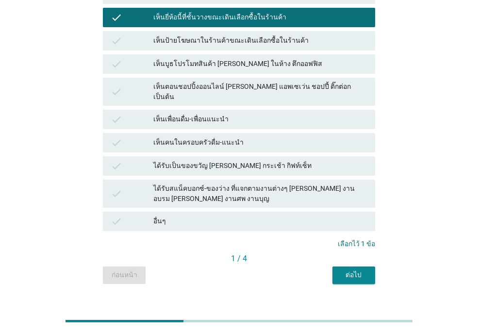
click at [359, 270] on div "ต่อไป" at bounding box center [354, 275] width 27 height 10
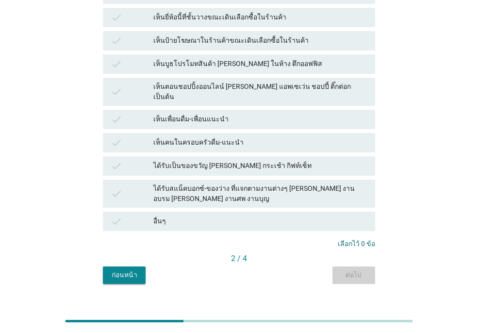
scroll to position [0, 0]
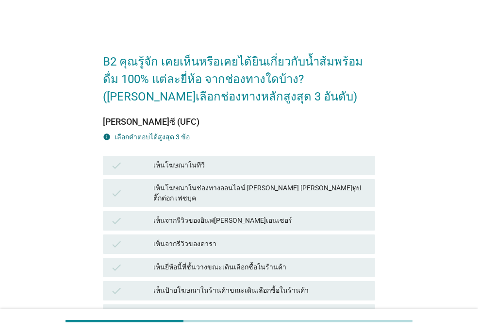
click at [260, 262] on div "เห็นยี่ห้อนี้ที่ชั้นวางขณะเดินเลือกซื้อในร้านค้า" at bounding box center [260, 268] width 214 height 12
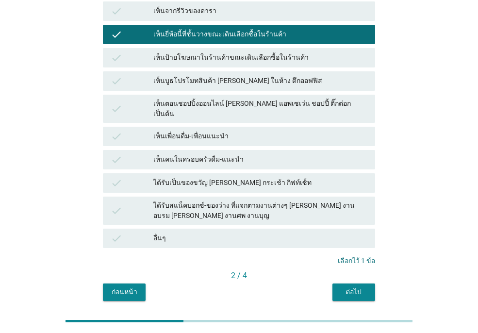
scroll to position [250, 0]
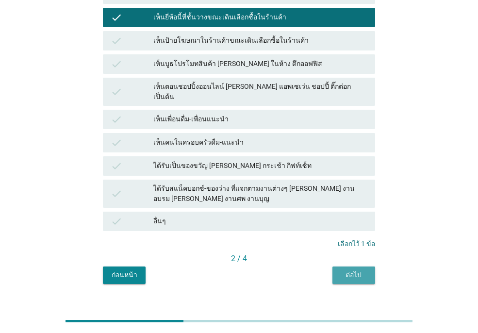
click at [352, 270] on div "ต่อไป" at bounding box center [354, 275] width 27 height 10
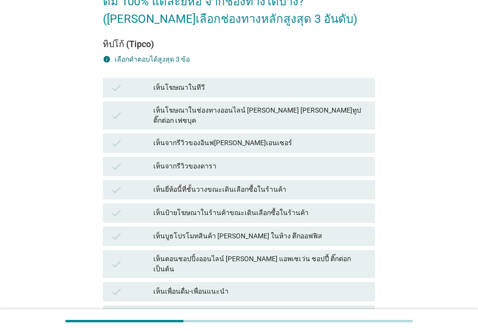
scroll to position [97, 0]
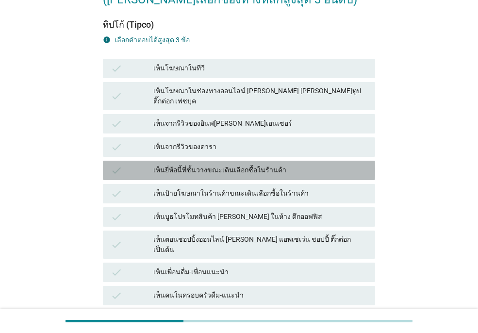
click at [291, 165] on div "เห็นยี่ห้อนี้ที่ชั้นวางขณะเดินเลือกซื้อในร้านค้า" at bounding box center [260, 171] width 214 height 12
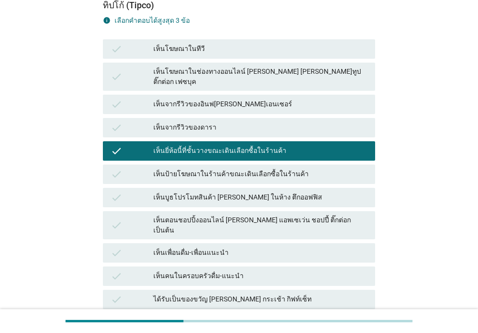
scroll to position [250, 0]
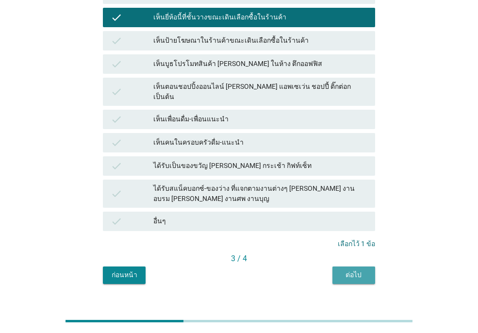
click at [353, 270] on div "ต่อไป" at bounding box center [354, 275] width 27 height 10
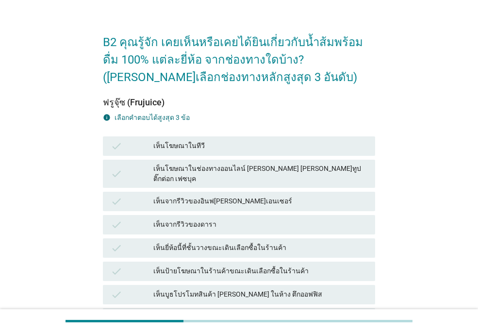
scroll to position [97, 0]
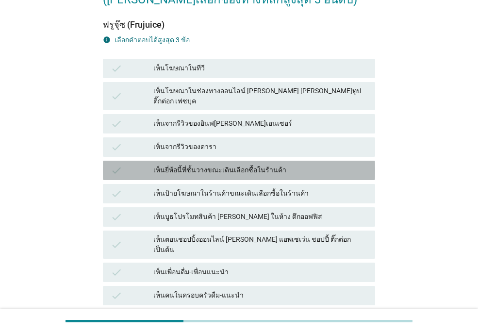
click at [282, 165] on div "เห็นยี่ห้อนี้ที่ชั้นวางขณะเดินเลือกซื้อในร้านค้า" at bounding box center [260, 171] width 214 height 12
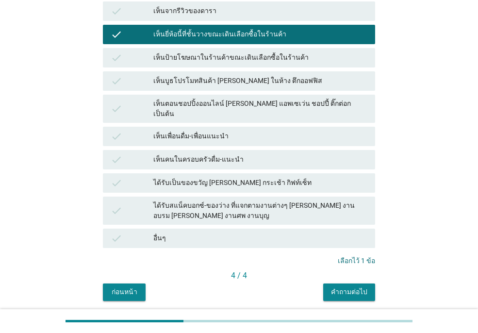
scroll to position [250, 0]
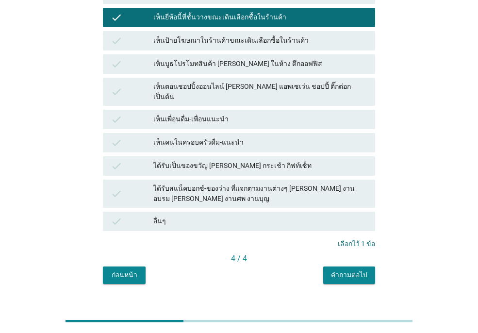
click at [358, 270] on div "คำถามต่อไป" at bounding box center [349, 275] width 36 height 10
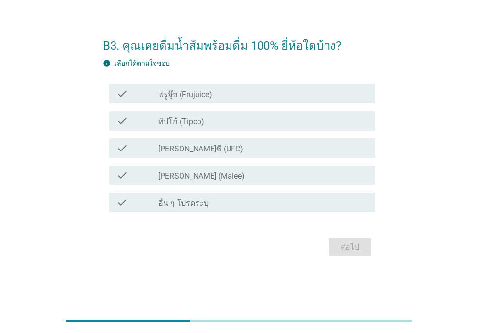
scroll to position [0, 0]
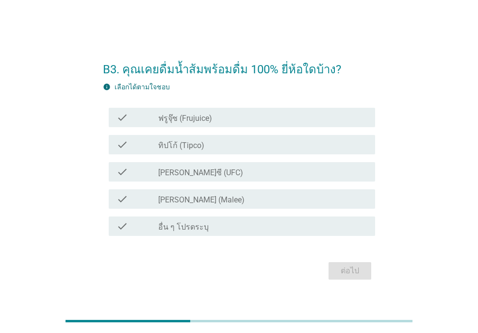
drag, startPoint x: 202, startPoint y: 203, endPoint x: 205, endPoint y: 176, distance: 27.0
click at [201, 201] on div "check_box_outline_blank [PERSON_NAME] (Malee)" at bounding box center [262, 199] width 209 height 12
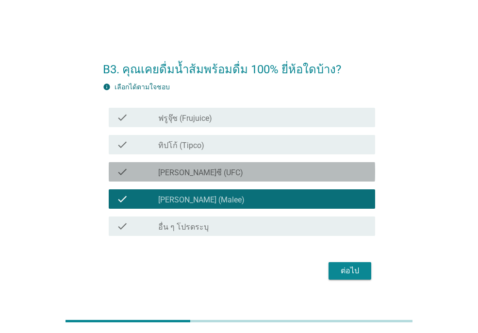
drag, startPoint x: 209, startPoint y: 165, endPoint x: 209, endPoint y: 142, distance: 22.8
click at [209, 165] on div "check check_box_outline_blank [PERSON_NAME]ซี (UFC)" at bounding box center [242, 171] width 267 height 19
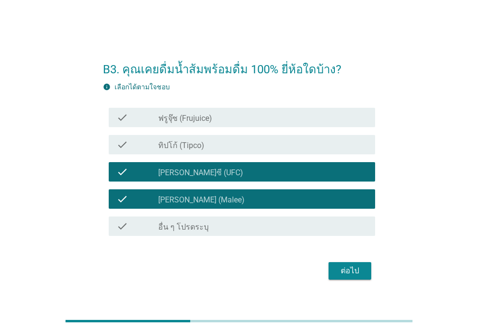
click at [209, 142] on div "check_box_outline_blank ทิปโก้ (Tipco)" at bounding box center [262, 145] width 209 height 12
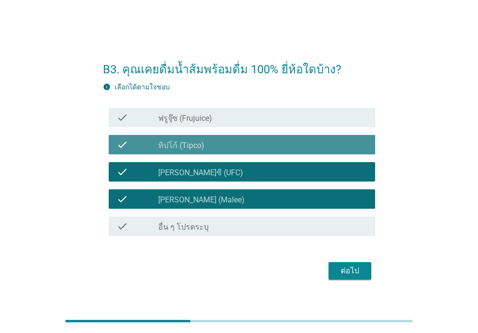
click at [211, 126] on div "check check_box_outline_blank ฟรูจุ๊ซ (Frujuice)" at bounding box center [242, 117] width 267 height 19
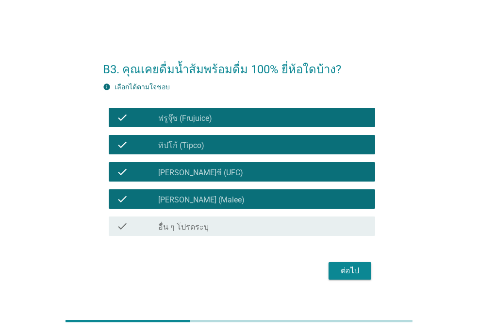
click at [348, 270] on div "ต่อไป" at bounding box center [350, 271] width 27 height 12
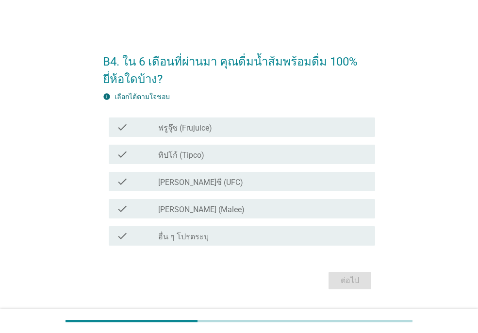
click at [220, 129] on div "check_box_outline_blank ฟรูจุ๊ซ (Frujuice)" at bounding box center [262, 127] width 209 height 12
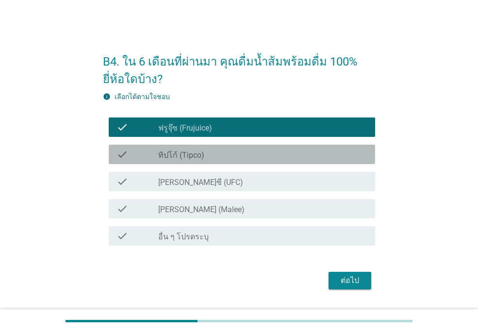
click at [214, 158] on div "check_box_outline_blank ทิปโก้ (Tipco)" at bounding box center [262, 155] width 209 height 12
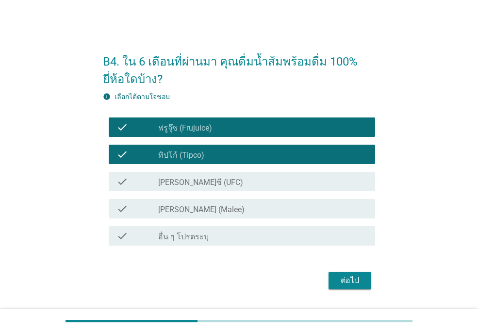
click at [212, 208] on div "check_box_outline_blank [PERSON_NAME] (Malee)" at bounding box center [262, 209] width 209 height 12
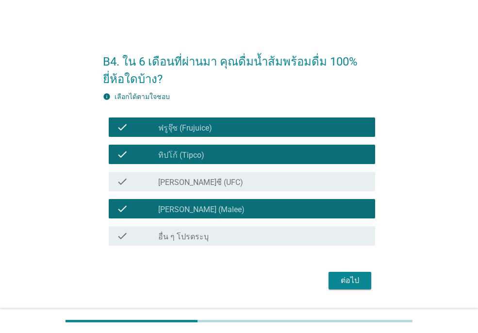
click at [344, 277] on div "ต่อไป" at bounding box center [350, 281] width 27 height 12
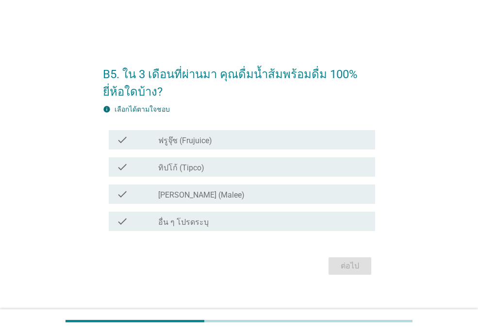
click at [229, 137] on div "check_box_outline_blank ฟรูจุ๊ซ (Frujuice)" at bounding box center [262, 140] width 209 height 12
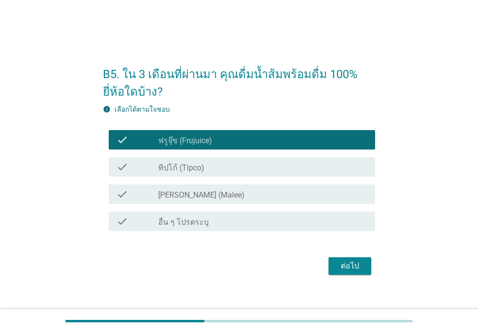
click at [219, 172] on div "check_box_outline_blank ทิปโก้ (Tipco)" at bounding box center [262, 167] width 209 height 12
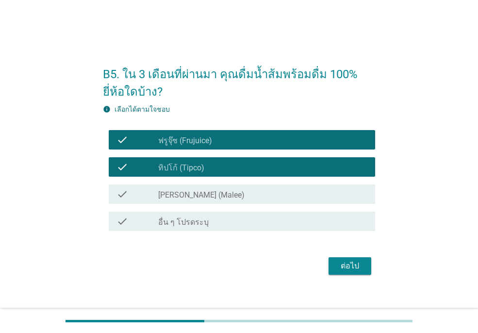
click at [225, 194] on div "check_box [PERSON_NAME] (Malee)" at bounding box center [262, 194] width 209 height 12
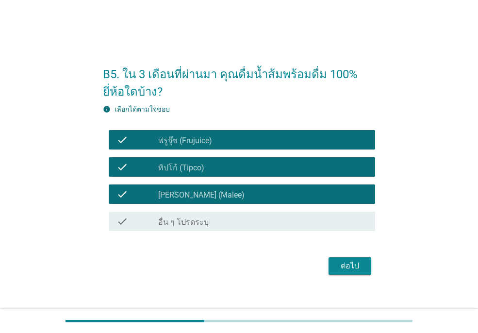
click at [348, 269] on div "ต่อไป" at bounding box center [350, 266] width 27 height 12
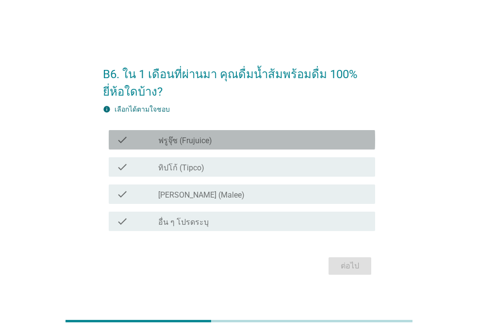
click at [219, 136] on div "check_box_outline_blank ฟรูจุ๊ซ (Frujuice)" at bounding box center [262, 140] width 209 height 12
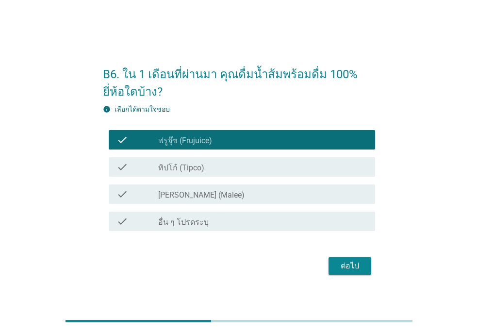
click at [226, 159] on div "check check_box_outline_blank ทิปโก้ (Tipco)" at bounding box center [242, 166] width 267 height 19
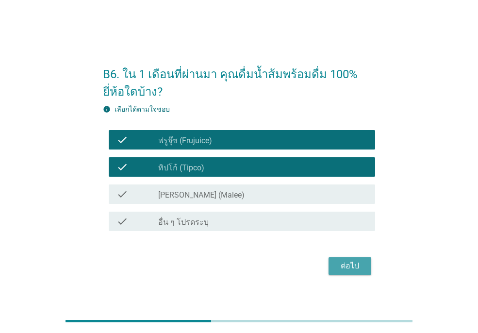
click at [356, 266] on div "ต่อไป" at bounding box center [350, 266] width 27 height 12
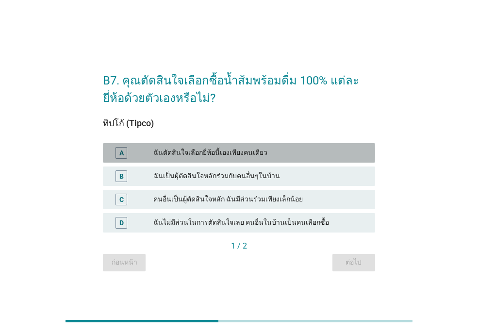
click at [263, 147] on div "ฉันตัดสินใจเลือกยี่ห้อนี้เองเพียงคนเดียว" at bounding box center [260, 153] width 214 height 12
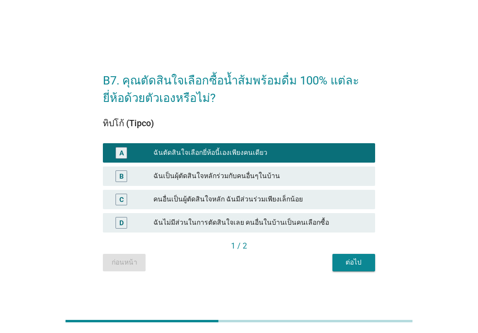
click at [359, 268] on button "ต่อไป" at bounding box center [354, 262] width 43 height 17
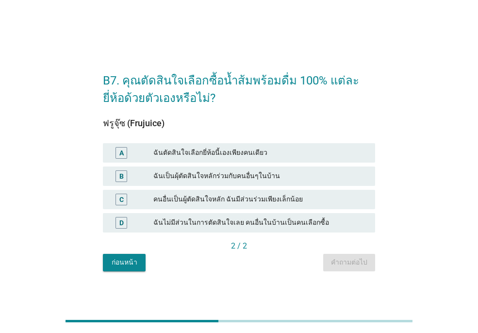
click at [250, 152] on div "ฉันตัดสินใจเลือกยี่ห้อนี้เองเพียงคนเดียว" at bounding box center [260, 153] width 214 height 12
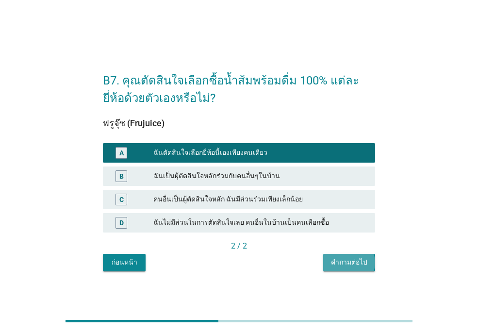
click at [355, 265] on div "คำถามต่อไป" at bounding box center [349, 262] width 36 height 10
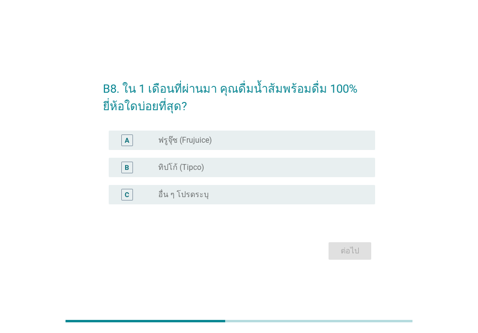
click at [222, 169] on div "radio_button_unchecked ทิปโก้ (Tipco)" at bounding box center [259, 168] width 202 height 10
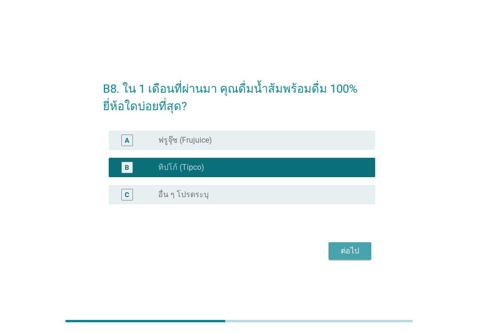
click at [343, 249] on div "ต่อไป" at bounding box center [350, 251] width 27 height 12
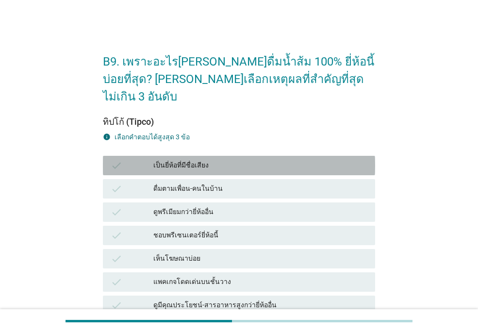
drag, startPoint x: 250, startPoint y: 149, endPoint x: 272, endPoint y: 104, distance: 49.3
click at [250, 160] on div "เป็นยี่ห้อที่มีชื่อเสียง" at bounding box center [260, 166] width 214 height 12
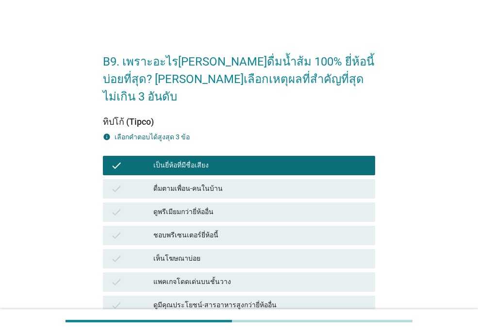
scroll to position [19, 0]
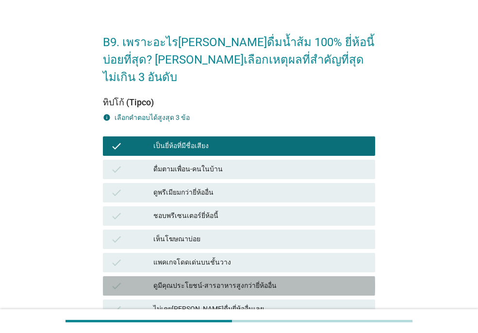
click at [248, 280] on div "ดูมีคุณประโยชน์-สารอาหารสูงกว่ายี่ห้ออื่น" at bounding box center [260, 286] width 214 height 12
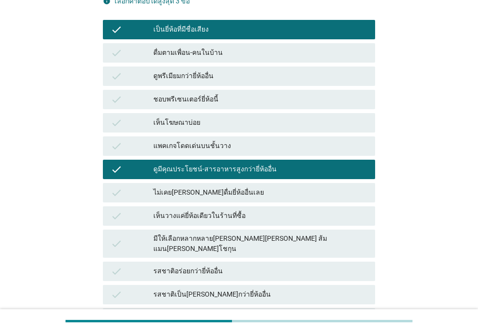
scroll to position [155, 0]
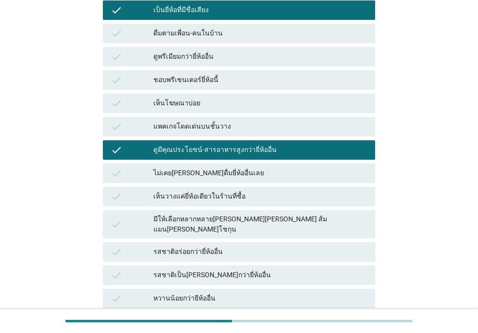
click at [258, 144] on div "ดูมีคุณประโยชน์-สารอาหารสูงกว่ายี่ห้ออื่น" at bounding box center [260, 150] width 214 height 12
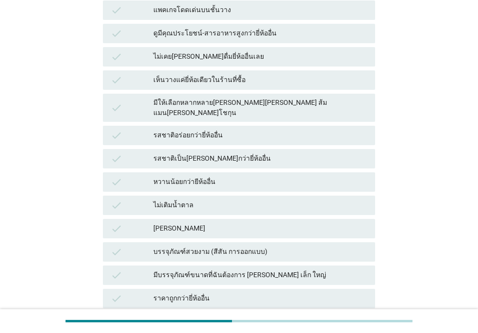
scroll to position [253, 0]
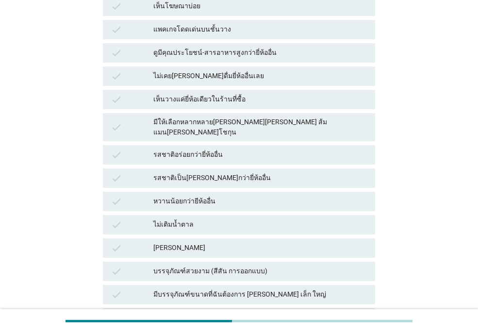
click at [265, 149] on div "รสชาติอร่อยกว่ายี่ห้ออื่น" at bounding box center [260, 155] width 214 height 12
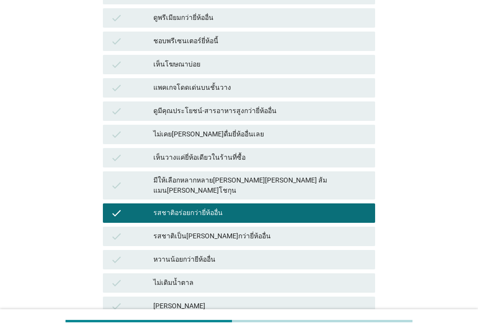
scroll to position [311, 0]
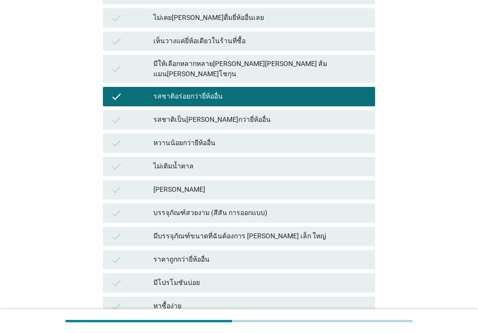
click at [235, 137] on div "หวานน้อยกว่ายีห้ออื่น" at bounding box center [260, 143] width 214 height 12
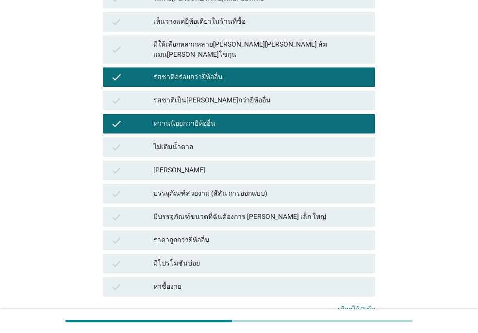
scroll to position [369, 0]
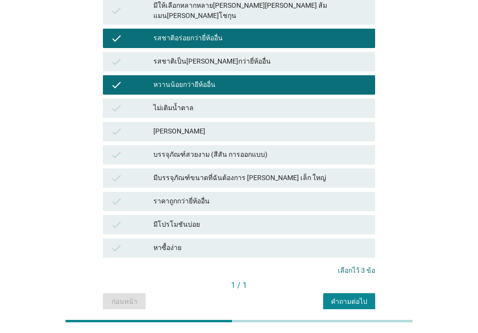
click at [353, 297] on div "คำถามต่อไป" at bounding box center [349, 302] width 36 height 10
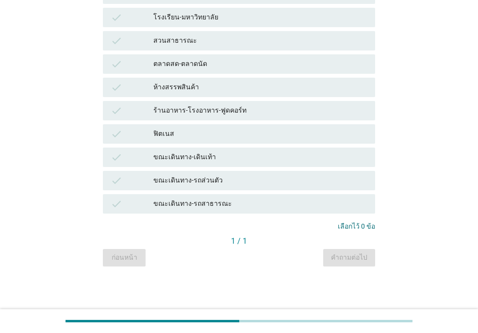
scroll to position [0, 0]
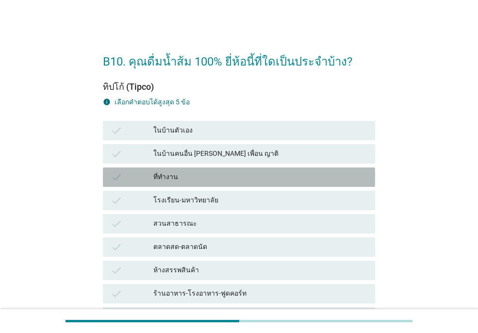
click at [228, 177] on div "ที่ทำงาน" at bounding box center [260, 177] width 214 height 12
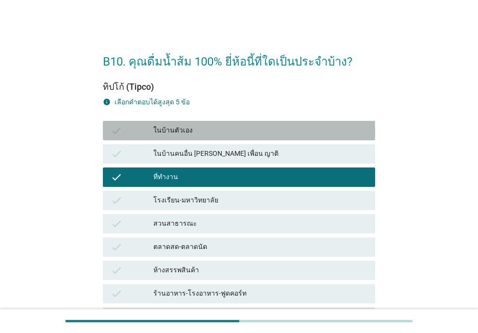
click at [233, 130] on div "ในบ้านตัวเอง" at bounding box center [260, 131] width 214 height 12
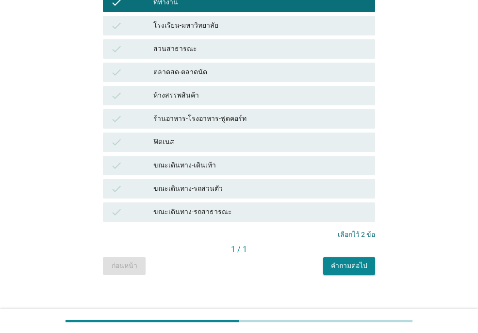
scroll to position [183, 0]
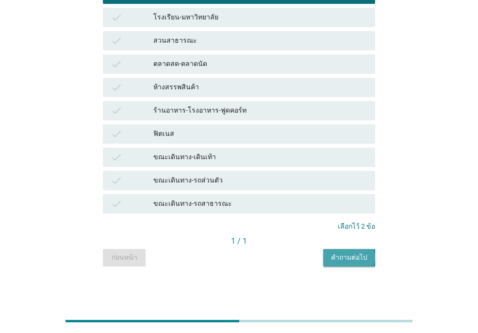
click at [350, 261] on div "คำถามต่อไป" at bounding box center [349, 258] width 36 height 10
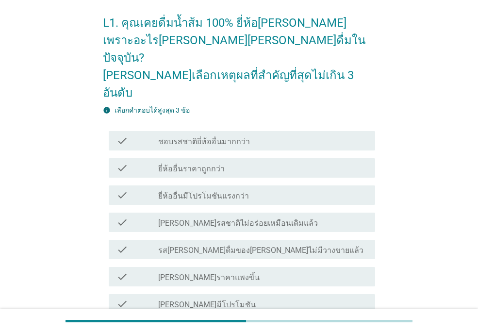
scroll to position [58, 0]
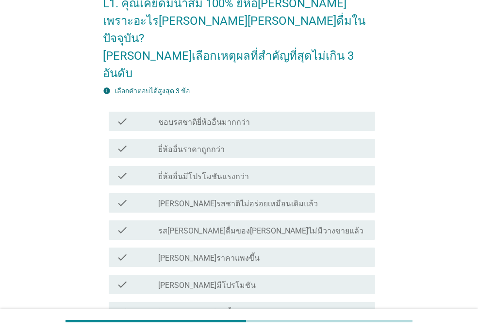
click at [254, 279] on div "check_box_outline_blank [PERSON_NAME]มีโปรโมชัน" at bounding box center [262, 285] width 209 height 12
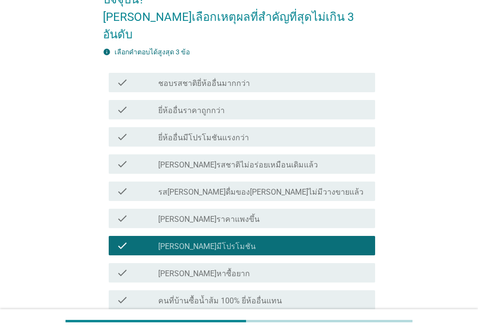
scroll to position [78, 0]
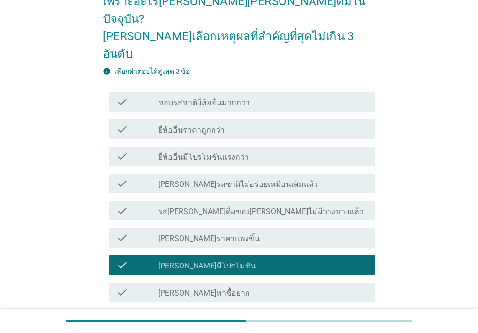
click at [244, 96] on div "check_box_outline_blank ชอบรสชาติยี่ห้ออื่นมากกว่า" at bounding box center [262, 102] width 209 height 12
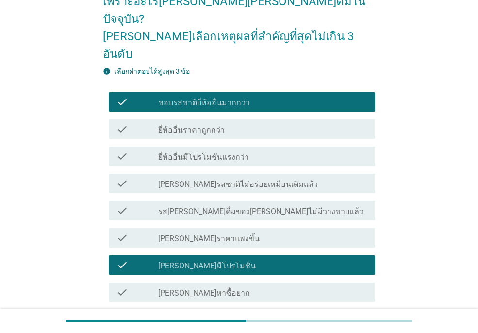
click at [272, 151] on div "check_box_outline_blank ยี่ห้ออื่นมีโปรโมชันแรงกว่า" at bounding box center [262, 157] width 209 height 12
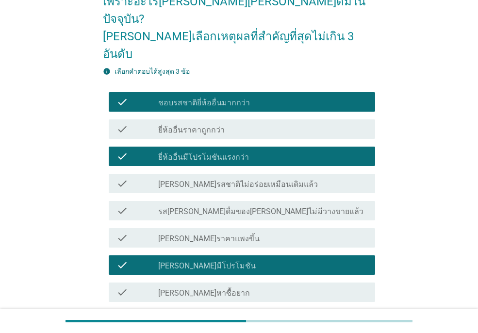
click at [404, 182] on div "L1. คุณเคยดื่มน้ำส้ม 100% ยี่ห้อ[PERSON_NAME] เพราะอะไร[PERSON_NAME][PERSON_NAM…" at bounding box center [239, 191] width 432 height 467
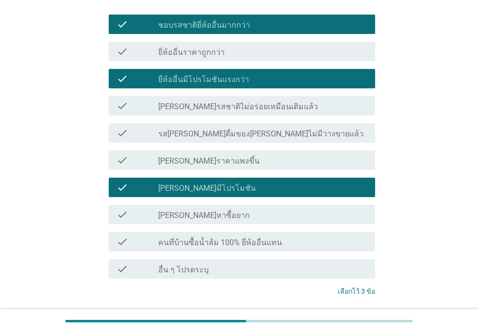
scroll to position [193, 0]
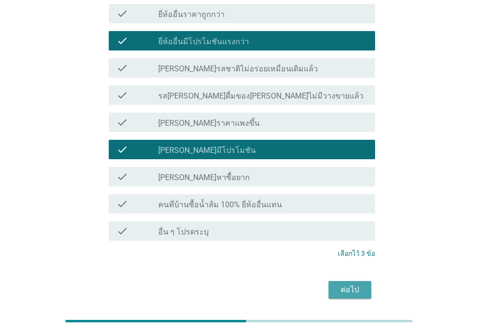
click at [353, 284] on div "ต่อไป" at bounding box center [350, 290] width 27 height 12
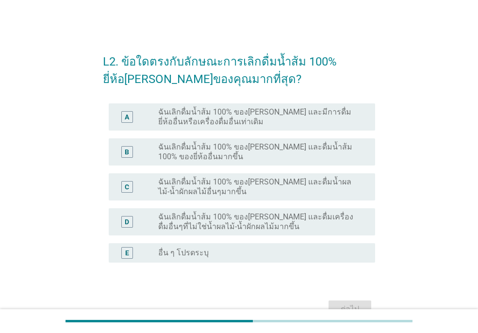
click at [274, 158] on label "ฉันเลิกดื่มน้ำส้ม 100% ของ[PERSON_NAME] และดื่มน้ำส้ม 100% ของยี่ห้ออื่นมากขึ้น" at bounding box center [259, 151] width 202 height 19
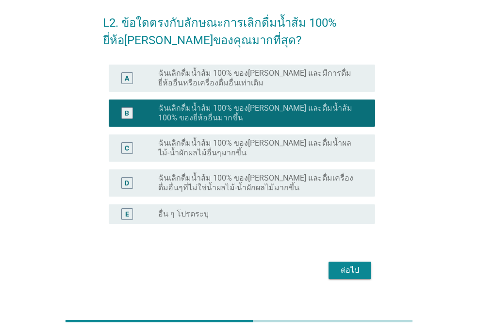
scroll to position [54, 0]
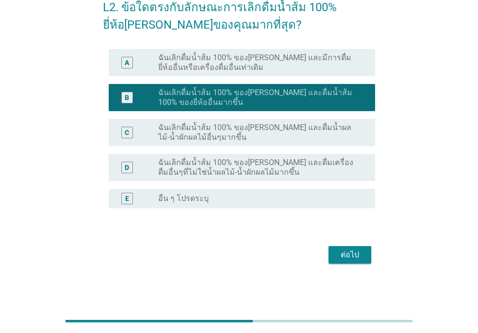
click at [354, 255] on div "ต่อไป" at bounding box center [350, 255] width 27 height 12
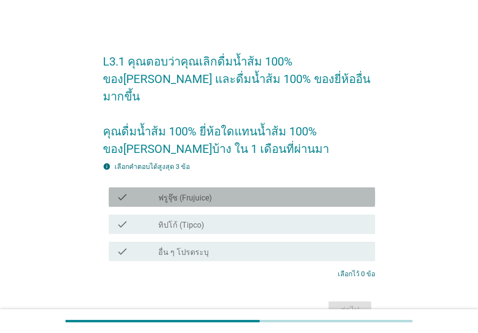
click at [240, 191] on div "check_box_outline_blank ฟรูจุ๊ซ (Frujuice)" at bounding box center [262, 197] width 209 height 12
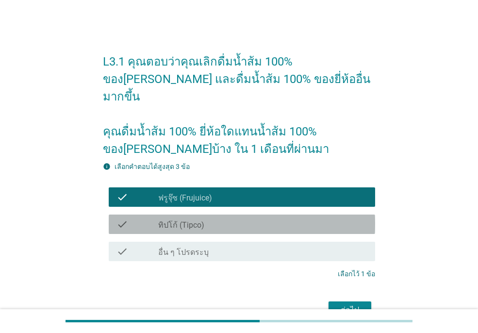
click at [238, 219] on div "check_box_outline_blank ทิปโก้ (Tipco)" at bounding box center [262, 225] width 209 height 12
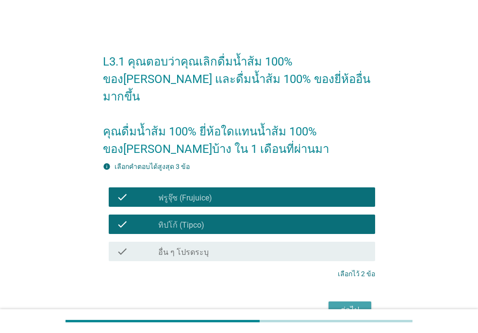
click at [345, 305] on div "ต่อไป" at bounding box center [350, 311] width 27 height 12
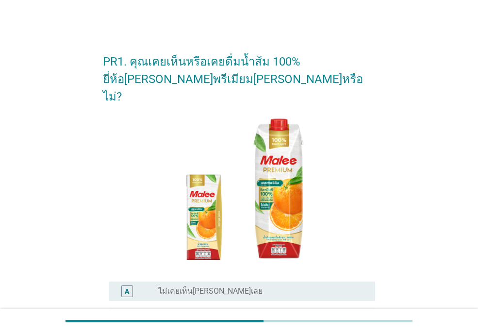
click at [414, 191] on div "PR1. คุณเคยเห็นหรือเคยดื่มน้ำส้ม 100% ยี่ห้อ[PERSON_NAME]พรีเมียม[PERSON_NAME]ห…" at bounding box center [239, 255] width 432 height 441
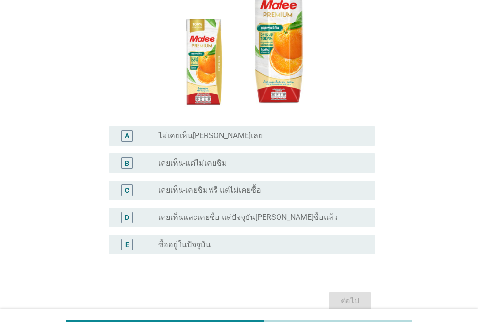
scroll to position [184, 0]
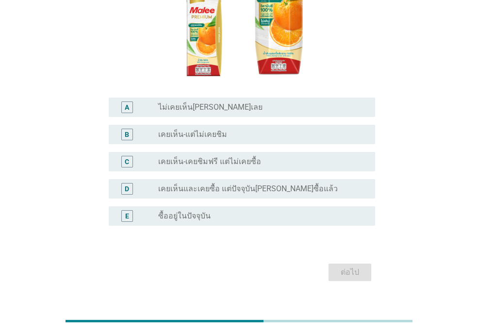
click at [283, 130] on div "radio_button_unchecked เคยเห็น-แต่ไม่เคยชิม" at bounding box center [259, 135] width 202 height 10
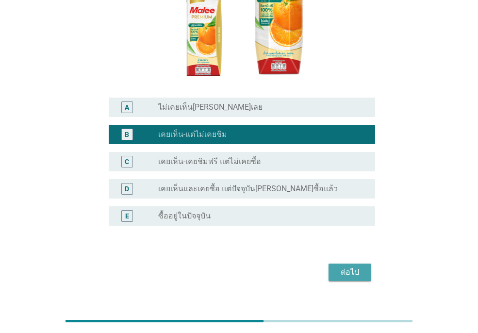
click at [355, 267] on div "ต่อไป" at bounding box center [350, 273] width 27 height 12
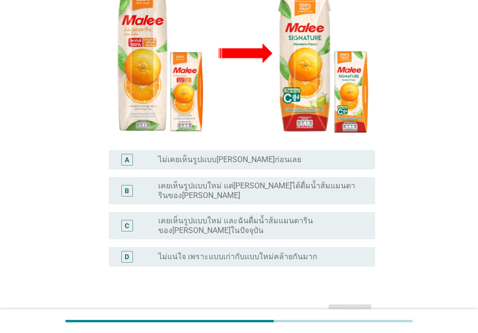
scroll to position [0, 0]
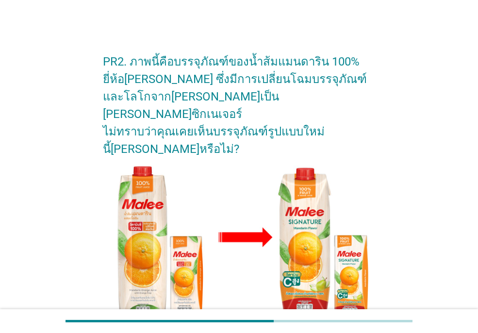
click at [434, 170] on div "PR2. ภาพนี้คือบรรจุภัณฑ์ของน้ำส้มแมนดาริน 100% ยี่ห้อ[PERSON_NAME] ซึ่งมีการเปล…" at bounding box center [239, 275] width 432 height 481
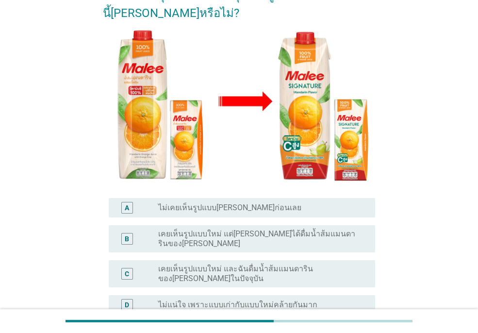
scroll to position [155, 0]
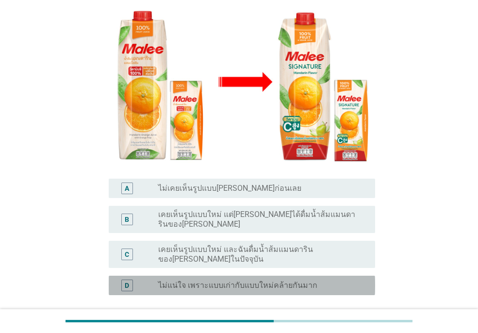
click at [212, 280] on div "radio_button_unchecked ไม่แน่ใจ เพราะแบบเก่ากับแบบใหม่คล้ายกันมาก" at bounding box center [262, 286] width 209 height 12
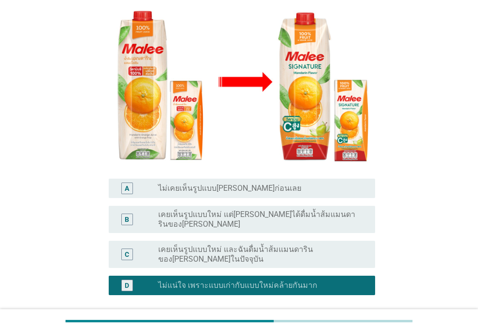
click at [417, 232] on div "PR2. ภาพนี้คือบรรจุภัณฑ์ของน้ำส้มแมนดาริน 100% ยี่ห้อ[PERSON_NAME] ซึ่งมีการเปล…" at bounding box center [239, 120] width 432 height 481
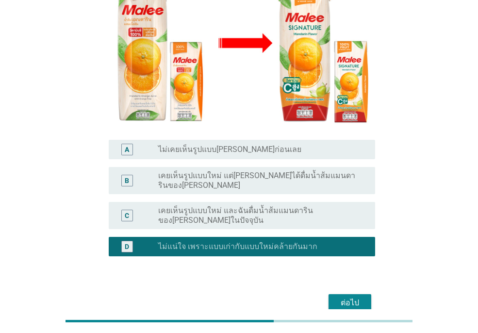
scroll to position [209, 0]
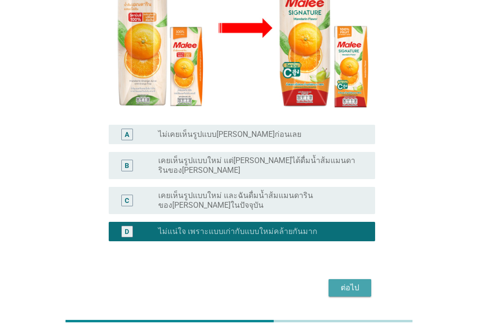
click at [353, 282] on div "ต่อไป" at bounding box center [350, 288] width 27 height 12
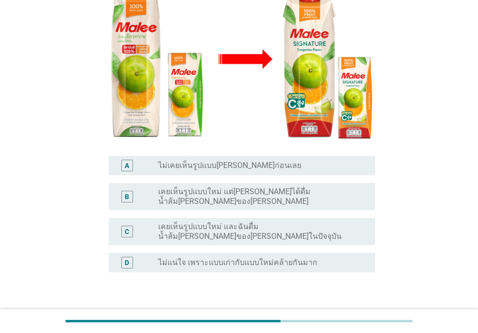
scroll to position [217, 0]
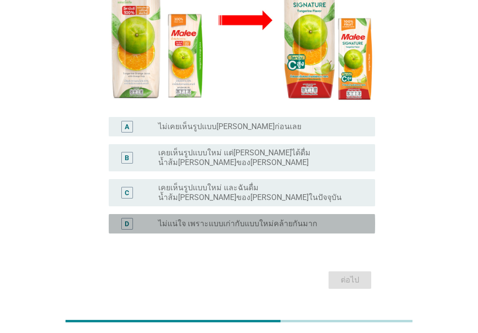
click at [281, 219] on label "ไม่แน่ใจ เพราะแบบเก่ากับแบบใหม่คล้ายกันมาก" at bounding box center [237, 224] width 159 height 10
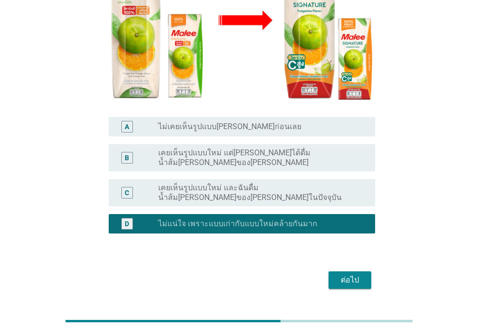
click at [354, 274] on div "ต่อไป" at bounding box center [350, 280] width 27 height 12
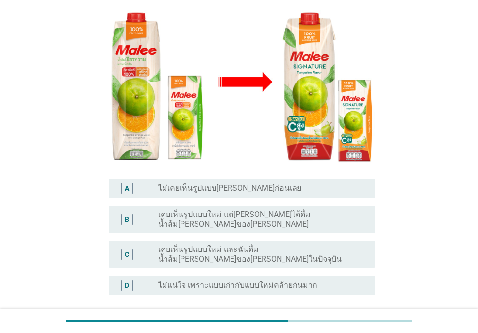
scroll to position [209, 0]
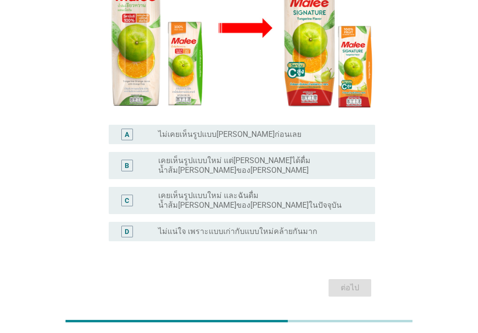
click at [272, 227] on label "ไม่แน่ใจ เพราะแบบเก่ากับแบบใหม่คล้ายกันมาก" at bounding box center [237, 232] width 159 height 10
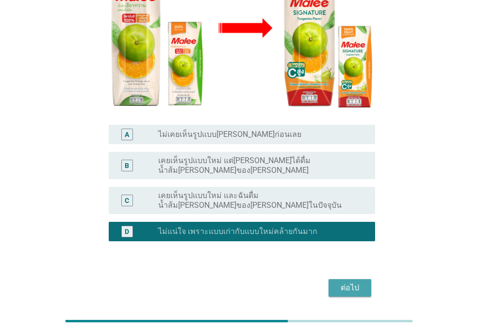
click at [356, 282] on div "ต่อไป" at bounding box center [350, 288] width 27 height 12
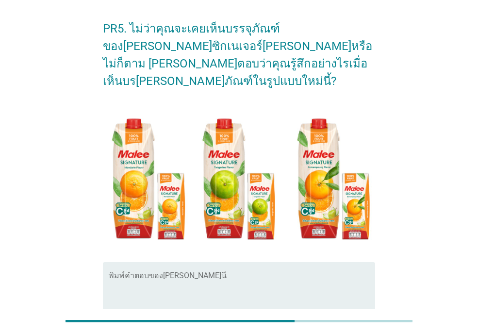
scroll to position [0, 0]
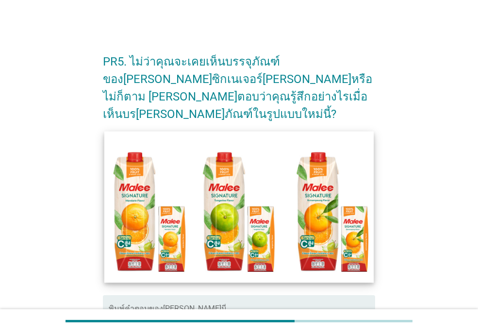
click at [230, 197] on img at bounding box center [239, 207] width 270 height 152
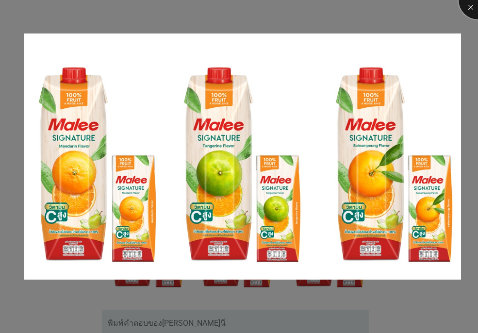
click at [469, 9] on div at bounding box center [478, 0] width 39 height 39
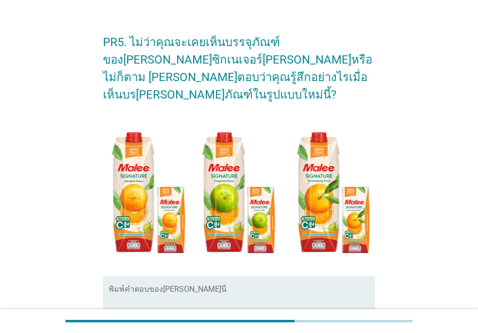
scroll to position [78, 0]
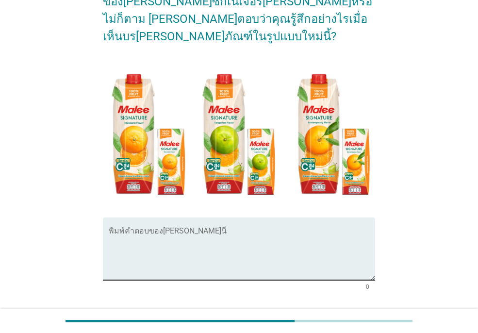
click at [210, 229] on textarea "พิมพ์คำตอบของคุณ ที่นี่" at bounding box center [242, 254] width 267 height 51
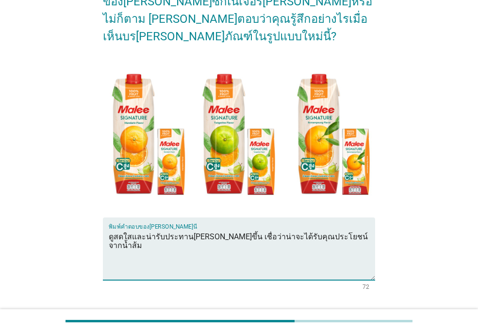
click at [356, 229] on textarea "ดูสดใสและน่ารับประทาน[PERSON_NAME]ขึ้น เชื่อว่าน่าจะได้รับคุณประโยชน์จากน้ำส้ม" at bounding box center [242, 254] width 267 height 51
click at [351, 229] on textarea "ดูสดใสและน่ารับประทาน[PERSON_NAME]ขึ้น เชื่อว่าน่าจะได้รับคุณประโยชน์จากน้ำส้ม" at bounding box center [242, 254] width 267 height 51
click at [248, 245] on textarea "ดูสดใสและน่ารับประทาน[PERSON_NAME]ขึ้น เชื่อว่าน่าจะได้รับคุณประโยชน์จากน้ำส้มต…" at bounding box center [242, 254] width 267 height 51
type textarea "ดูสดใสและน่ารับประทาน[PERSON_NAME]ขึ้น เชื่อว่าน่าจะได้รับคุณประโยชน์จากน้ำส้มต…"
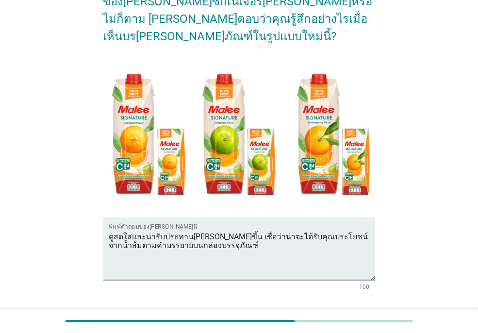
click at [425, 205] on div "PR5. ไม่ว่าคุณจะเคยเห็นบรรจุภัณฑ์ของ[PERSON_NAME]ซิกเนเจอร์[PERSON_NAME]หรือไม่…" at bounding box center [239, 151] width 432 height 387
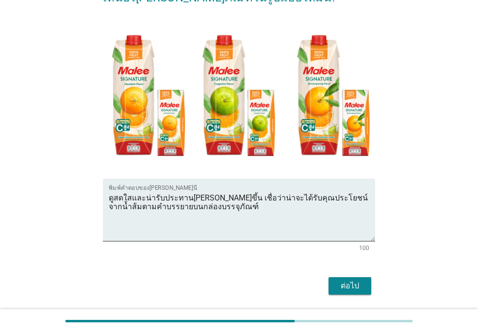
scroll to position [130, 0]
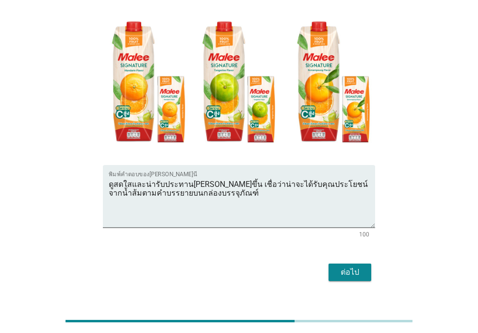
click at [354, 267] on div "ต่อไป" at bounding box center [350, 273] width 27 height 12
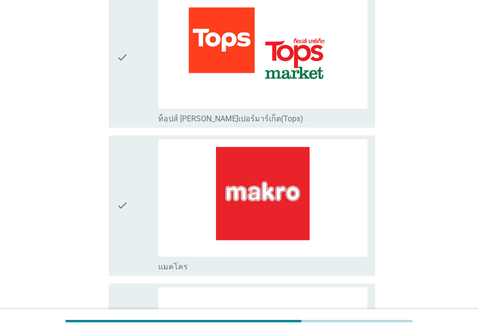
scroll to position [0, 0]
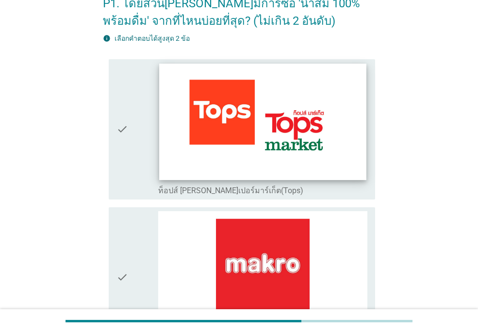
scroll to position [78, 0]
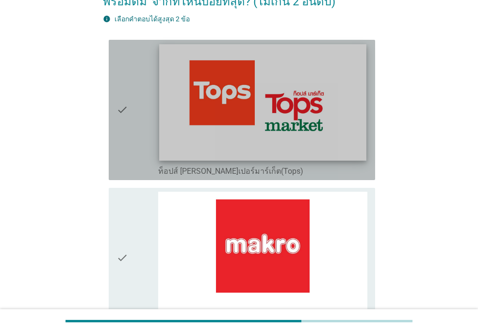
click at [234, 125] on img at bounding box center [262, 102] width 207 height 117
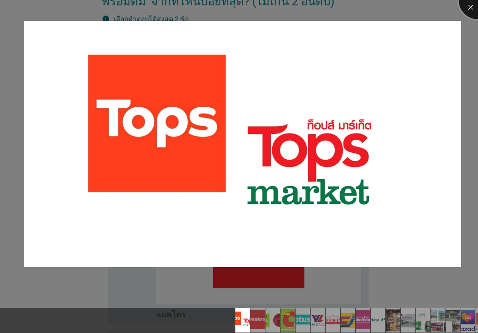
click at [467, 9] on div at bounding box center [478, 0] width 39 height 39
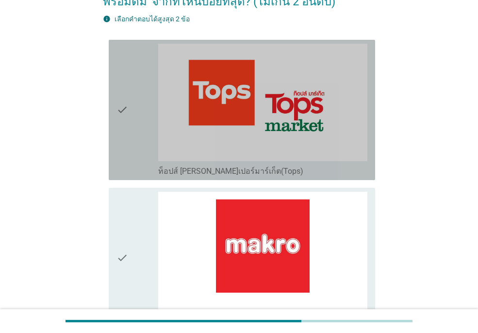
click at [120, 121] on icon "check" at bounding box center [123, 110] width 12 height 133
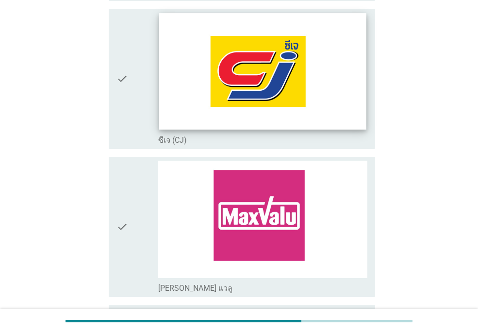
scroll to position [1107, 0]
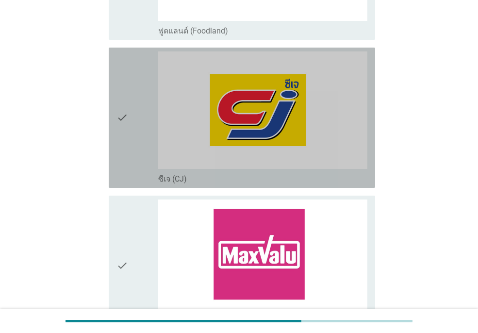
click at [126, 108] on icon "check" at bounding box center [123, 117] width 12 height 133
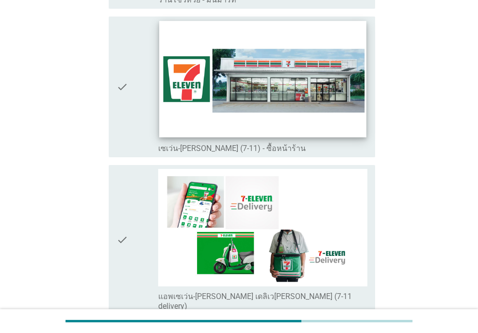
scroll to position [1768, 0]
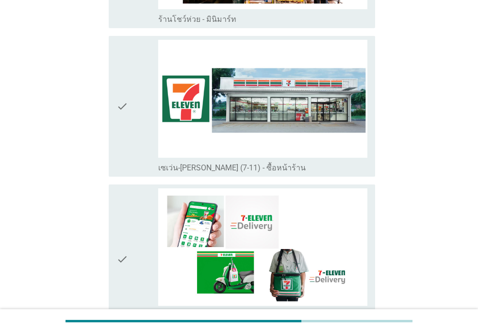
click at [129, 102] on div "check" at bounding box center [138, 106] width 42 height 133
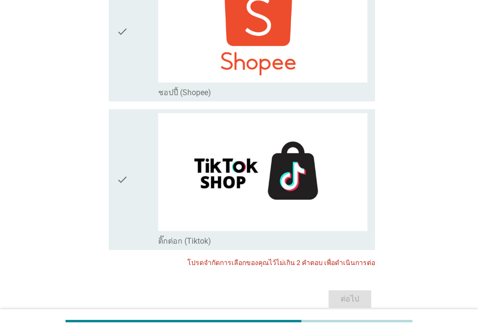
scroll to position [2628, 0]
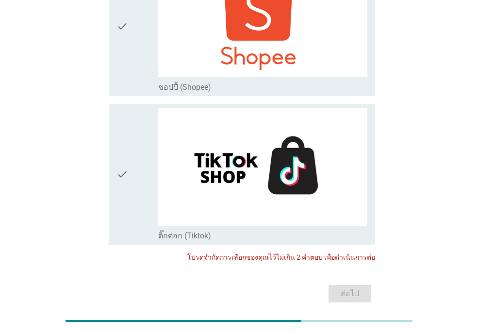
click at [351, 282] on div "ต่อไป" at bounding box center [239, 293] width 273 height 23
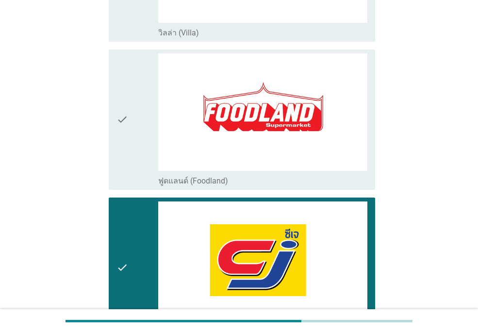
scroll to position [977, 0]
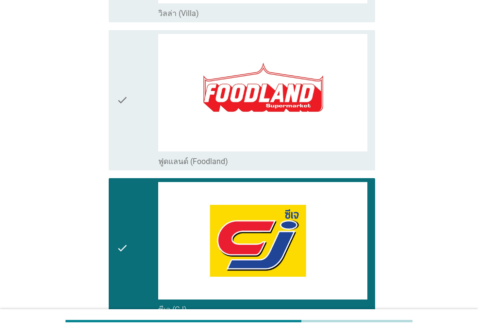
click at [131, 246] on div "check" at bounding box center [138, 248] width 42 height 133
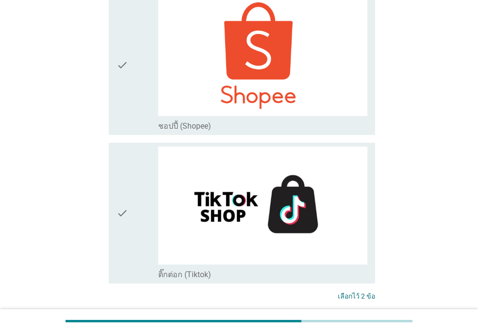
scroll to position [2628, 0]
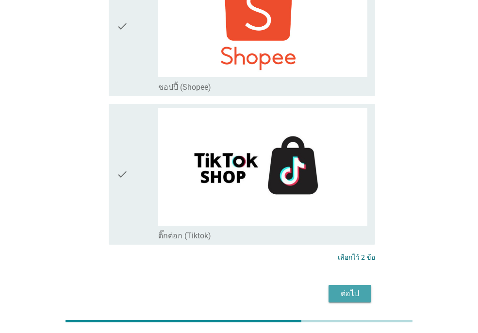
click at [357, 288] on div "ต่อไป" at bounding box center [350, 294] width 27 height 12
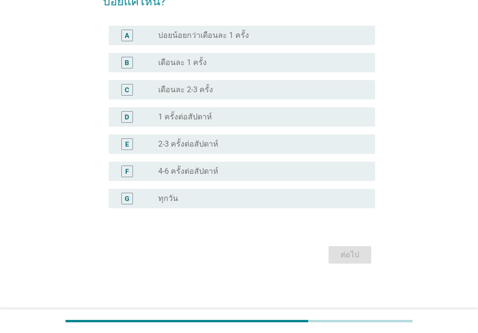
scroll to position [0, 0]
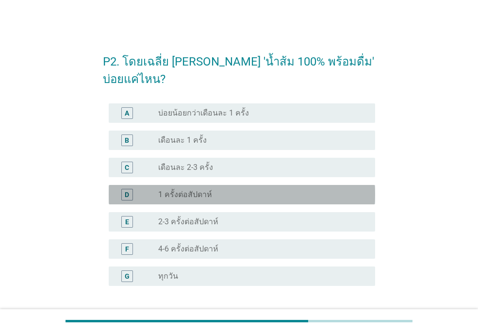
click at [238, 197] on div "radio_button_unchecked 1 ครั้งต่อสัปดาห์" at bounding box center [259, 195] width 202 height 10
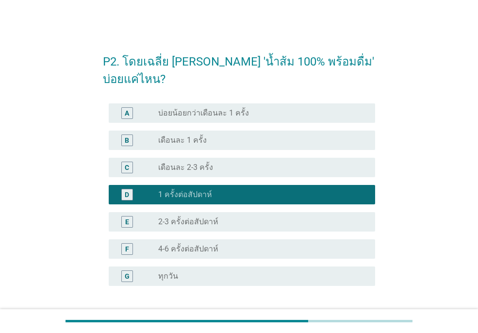
click at [434, 234] on div "P2. โดยเฉลี่ย [PERSON_NAME] 'น้ำส้ม 100% พร้อมดื่ม' บ่อยแค่ไหน? A radio_button_…" at bounding box center [239, 193] width 432 height 317
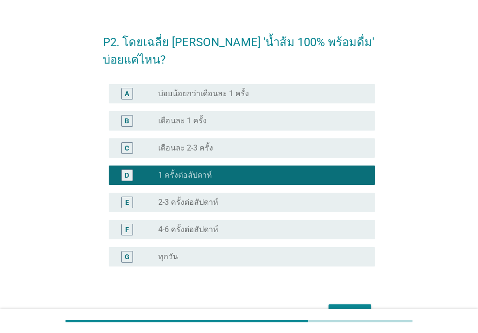
scroll to position [78, 0]
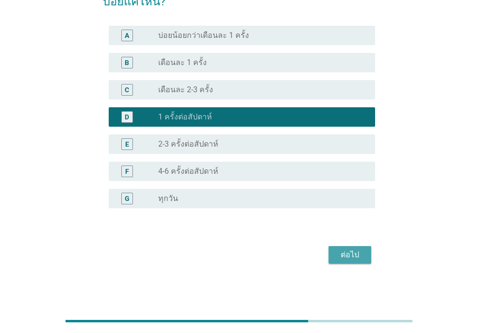
click at [351, 256] on div "ต่อไป" at bounding box center [350, 255] width 27 height 12
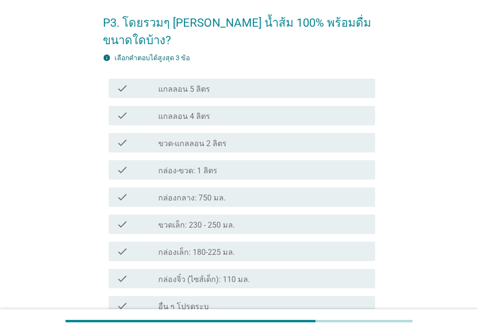
scroll to position [58, 0]
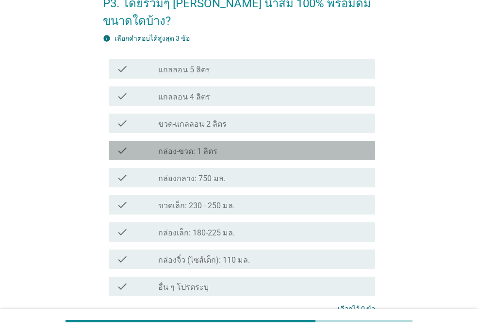
click at [235, 145] on div "check_box_outline_blank กล่อง-ขวด: 1 ลิตร" at bounding box center [262, 151] width 209 height 12
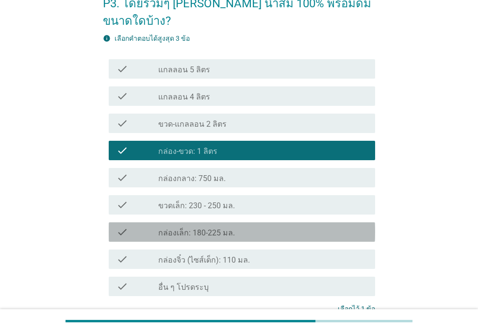
click at [252, 226] on div "check_box_outline_blank กล่องเล็ก: 180-225 มล." at bounding box center [262, 232] width 209 height 12
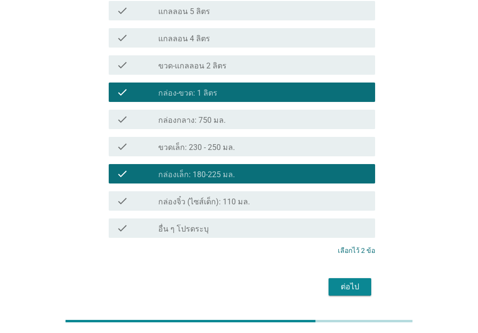
scroll to position [131, 0]
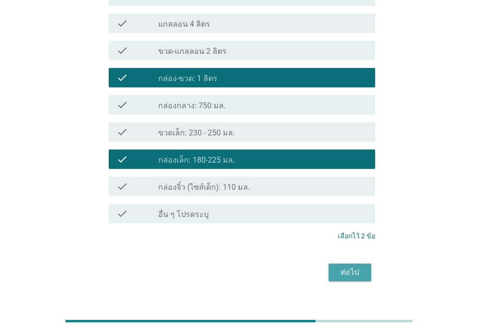
click at [354, 267] on div "ต่อไป" at bounding box center [350, 273] width 27 height 12
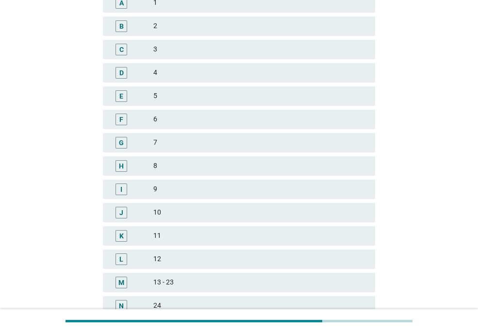
scroll to position [0, 0]
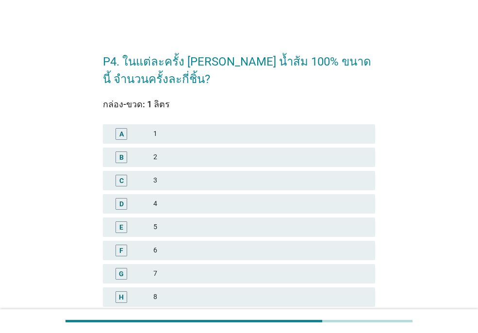
click at [178, 132] on div "1" at bounding box center [260, 134] width 214 height 12
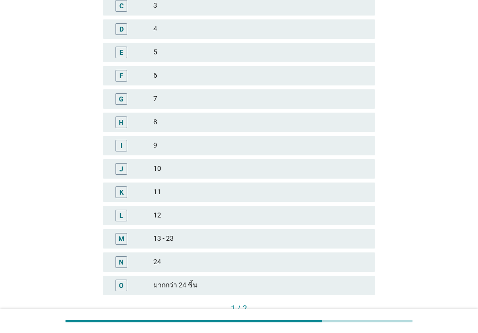
scroll to position [242, 0]
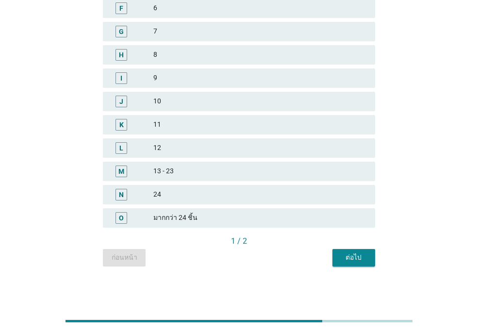
click at [358, 255] on div "ต่อไป" at bounding box center [354, 258] width 27 height 10
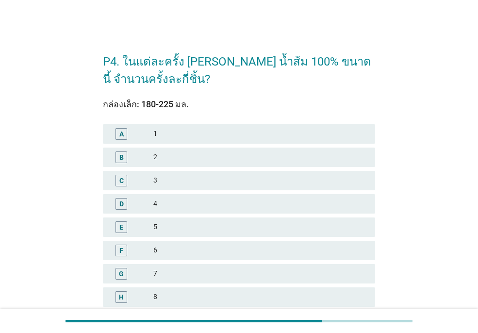
scroll to position [19, 0]
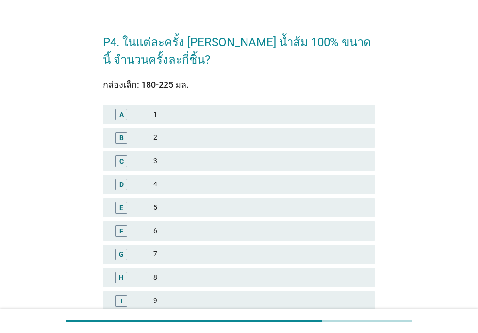
click at [185, 137] on div "2" at bounding box center [260, 138] width 214 height 12
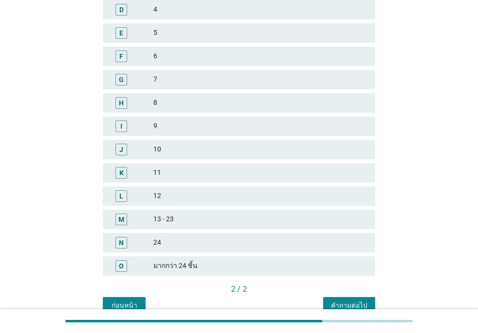
scroll to position [242, 0]
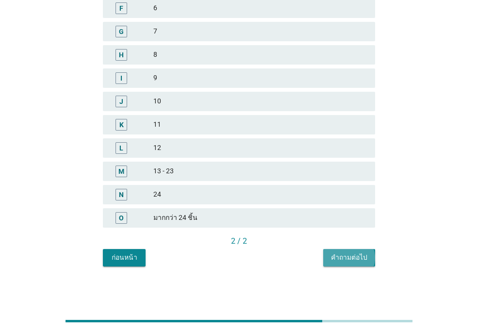
click at [353, 260] on div "คำถามต่อไป" at bounding box center [349, 258] width 36 height 10
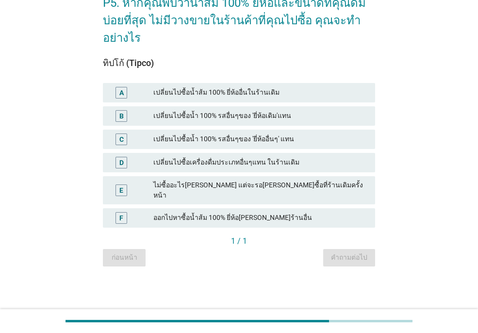
scroll to position [0, 0]
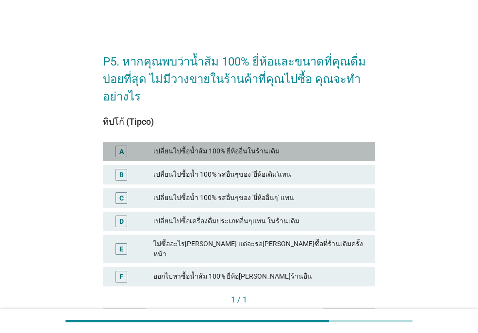
click at [293, 153] on div "เปลี่ยนไปซื้อน้ำส้ม 100% ยี่ห้ออื่นในร้านเดิม" at bounding box center [260, 152] width 214 height 12
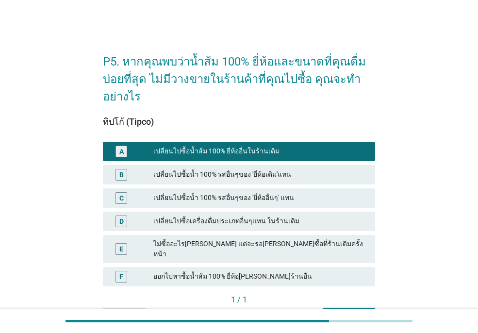
click at [293, 175] on div "เปลี่ยนไปซื้อน้ำ 100% รสอื่นๆของ 'ยี่ห้อเดิม'แทน" at bounding box center [260, 175] width 214 height 12
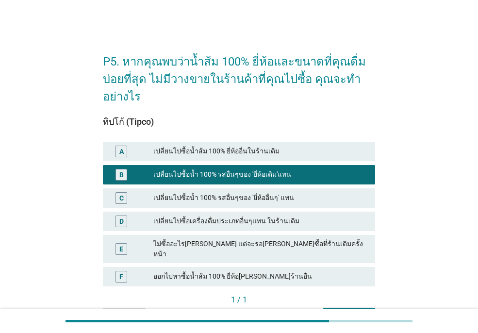
click at [283, 144] on div "A เปลี่ยนไปซื้อน้ำส้ม 100% ยี่ห้ออื่นในร้านเดิม" at bounding box center [239, 151] width 273 height 19
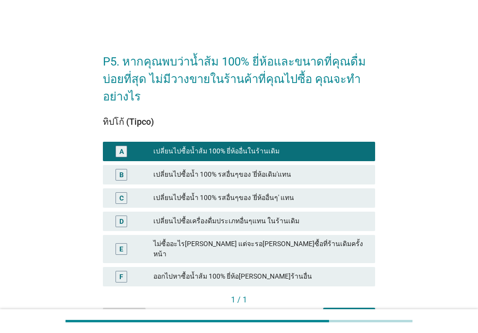
click at [439, 181] on div "P5. หากคุณพบว่าน้ำส้ม 100% ยี่ห้อและขนาดที่คุณดื่มบ่อยที่สุด ไม่มีวางขายในร้านค…" at bounding box center [239, 184] width 432 height 298
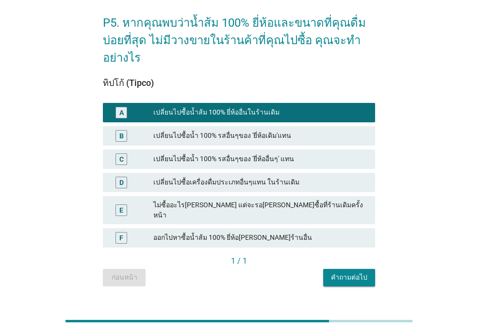
scroll to position [50, 0]
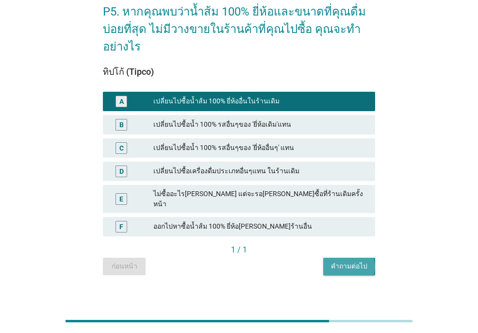
click at [356, 261] on div "คำถามต่อไป" at bounding box center [349, 266] width 36 height 10
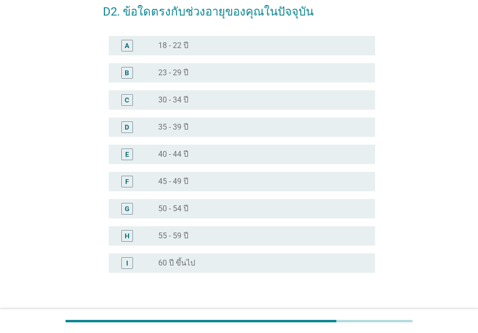
scroll to position [0, 0]
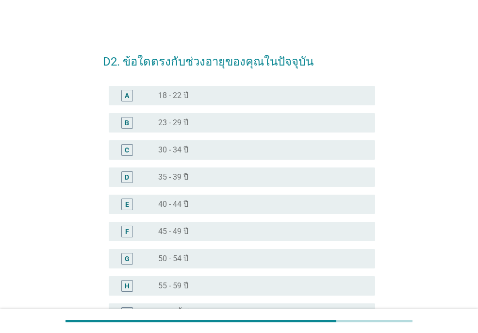
click at [213, 233] on div "radio_button_unchecked 45 - 49 ปี" at bounding box center [259, 232] width 202 height 10
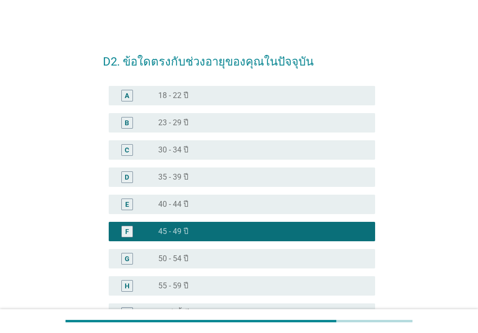
click at [441, 212] on div "D2. ข้อใดตรงกับช่วงอายุของคุณในปัจจุบัน A radio_button_unchecked 18 - 22 ปี B r…" at bounding box center [239, 212] width 432 height 354
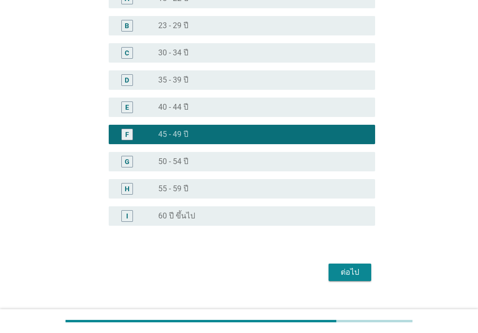
scroll to position [115, 0]
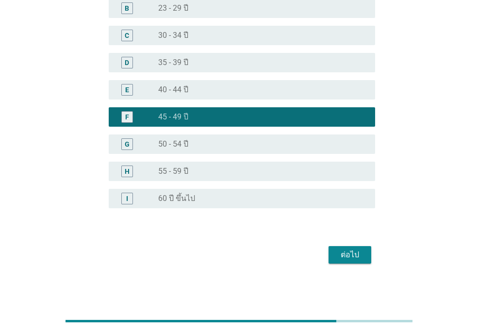
click at [355, 255] on div "ต่อไป" at bounding box center [350, 255] width 27 height 12
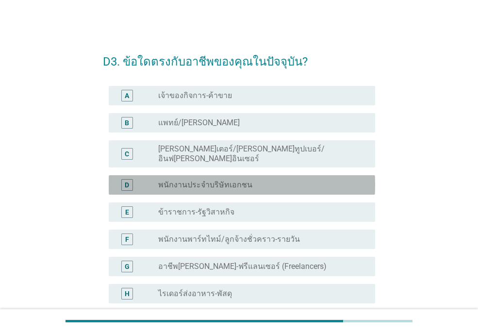
click at [273, 186] on div "D radio_button_unchecked พนักงานประจำบริษัทเอกชน" at bounding box center [242, 184] width 267 height 19
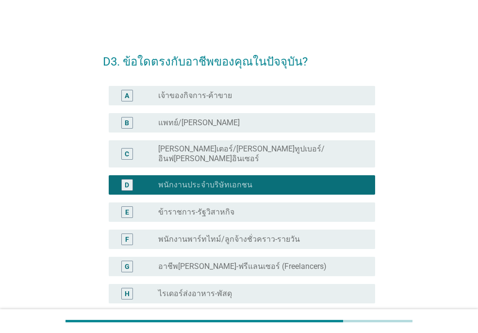
click at [461, 207] on div "D3. ข้อใดตรงกับอาชีพของคุณในปัจจุบัน? A radio_button_unchecked เจ้าของกิจการ-ค้…" at bounding box center [239, 284] width 455 height 521
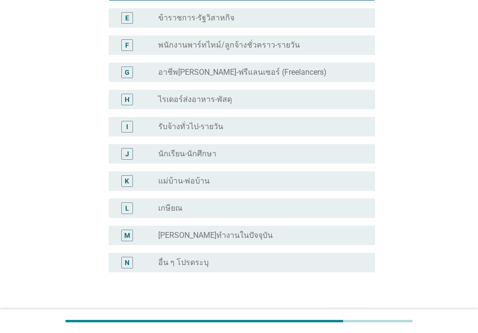
scroll to position [251, 0]
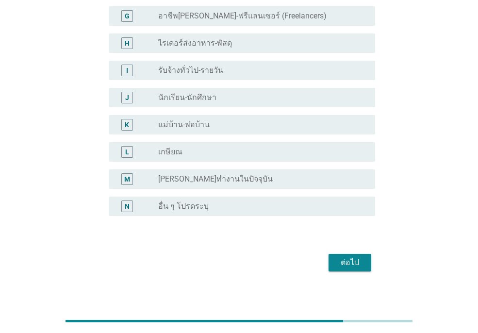
click at [341, 260] on div "ต่อไป" at bounding box center [350, 263] width 27 height 12
